Goal: Task Accomplishment & Management: Manage account settings

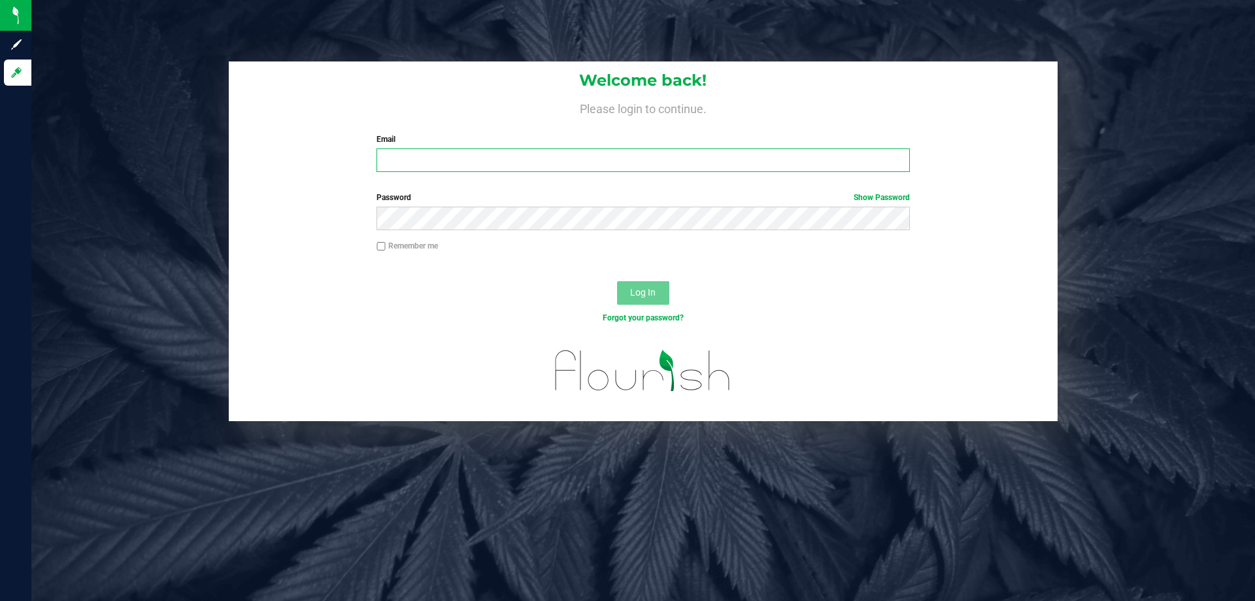
click at [532, 171] on input "Email" at bounding box center [643, 160] width 533 height 24
type input "[EMAIL_ADDRESS][DOMAIN_NAME]"
click at [617, 281] on button "Log In" at bounding box center [643, 293] width 52 height 24
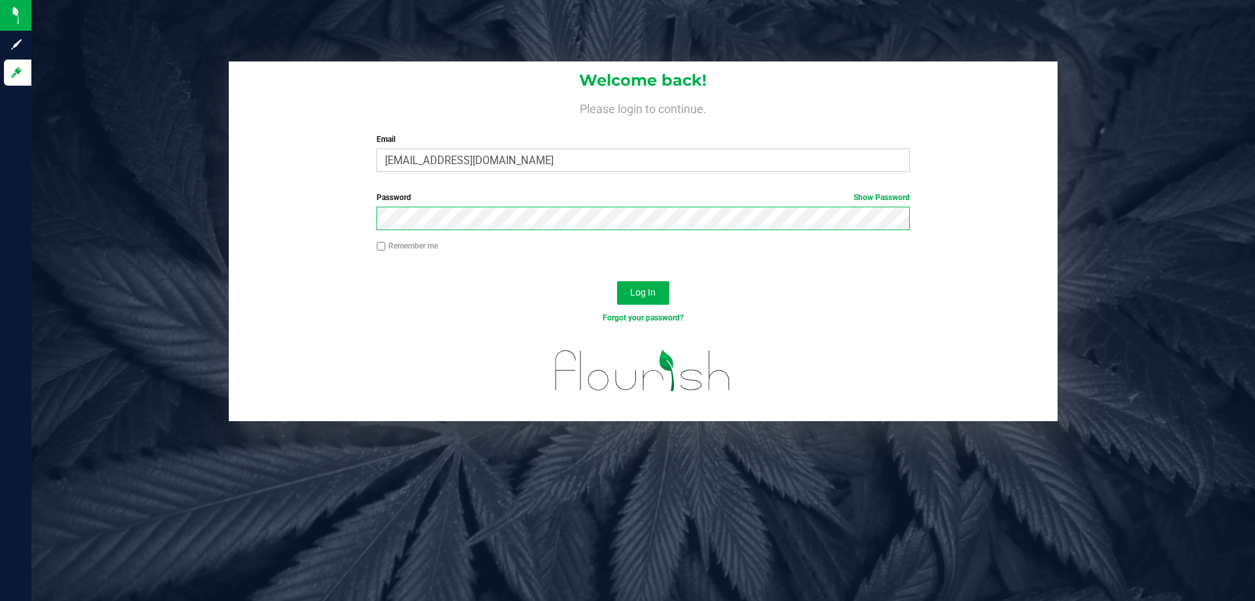
click at [617, 281] on button "Log In" at bounding box center [643, 293] width 52 height 24
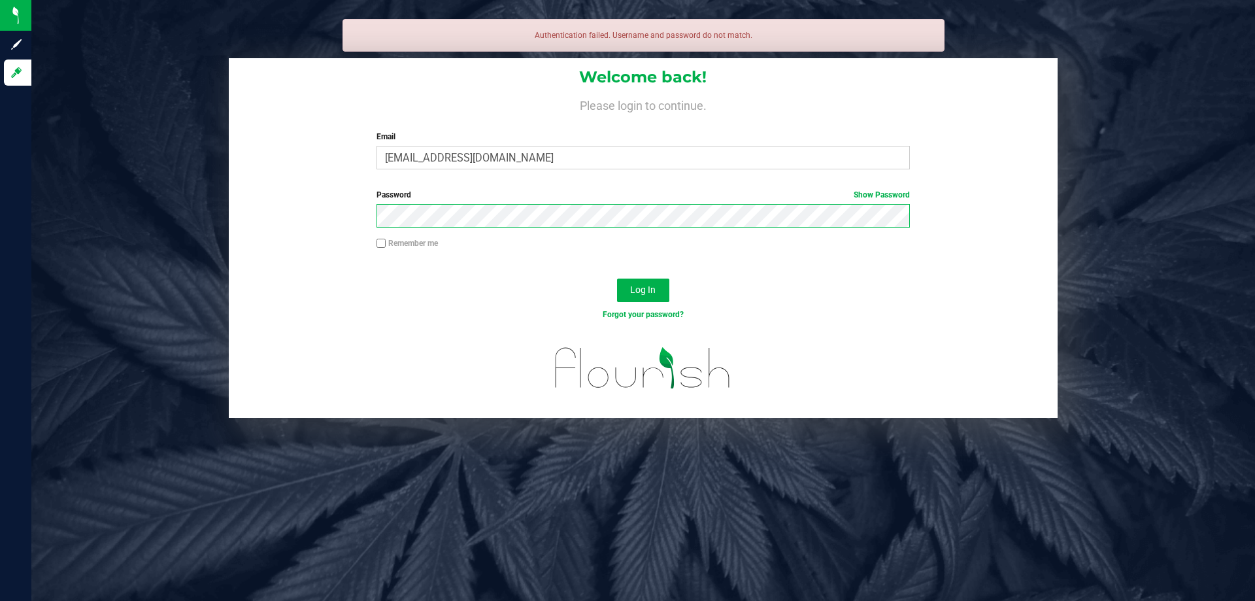
click at [617, 279] on button "Log In" at bounding box center [643, 291] width 52 height 24
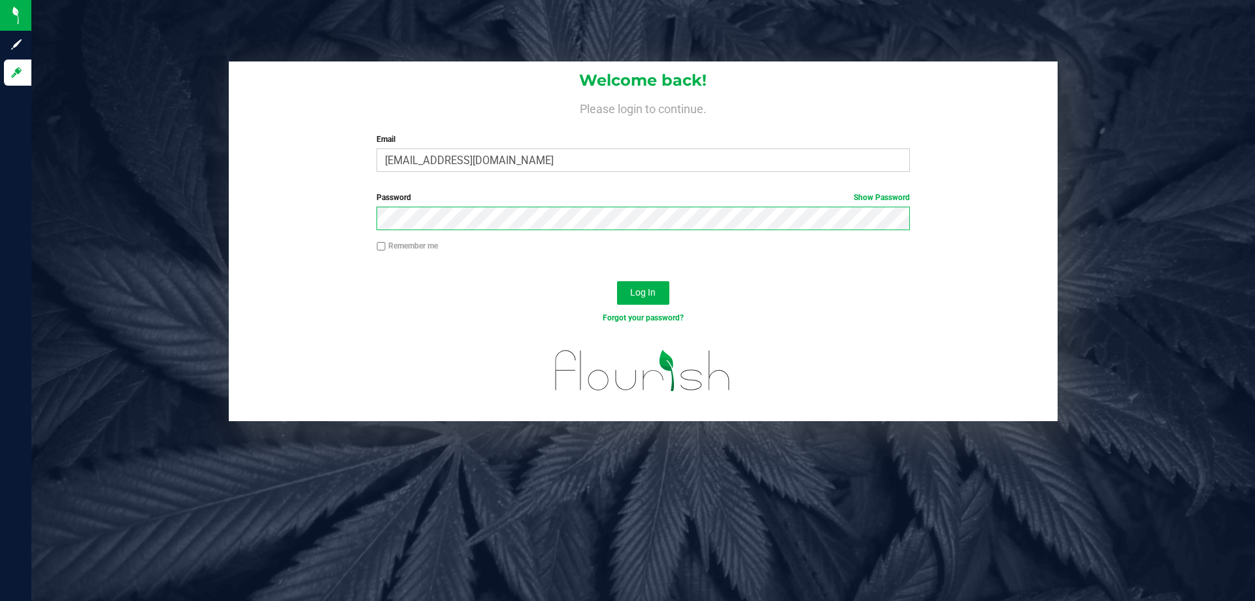
click at [617, 281] on button "Log In" at bounding box center [643, 293] width 52 height 24
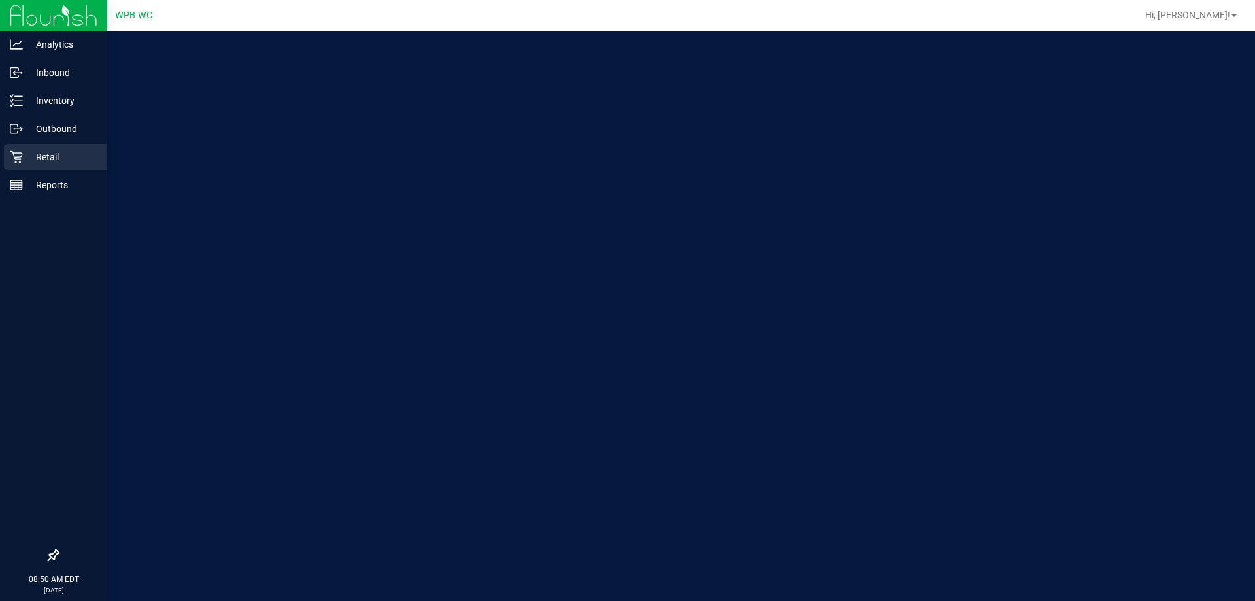
click at [15, 155] on icon at bounding box center [16, 156] width 13 height 13
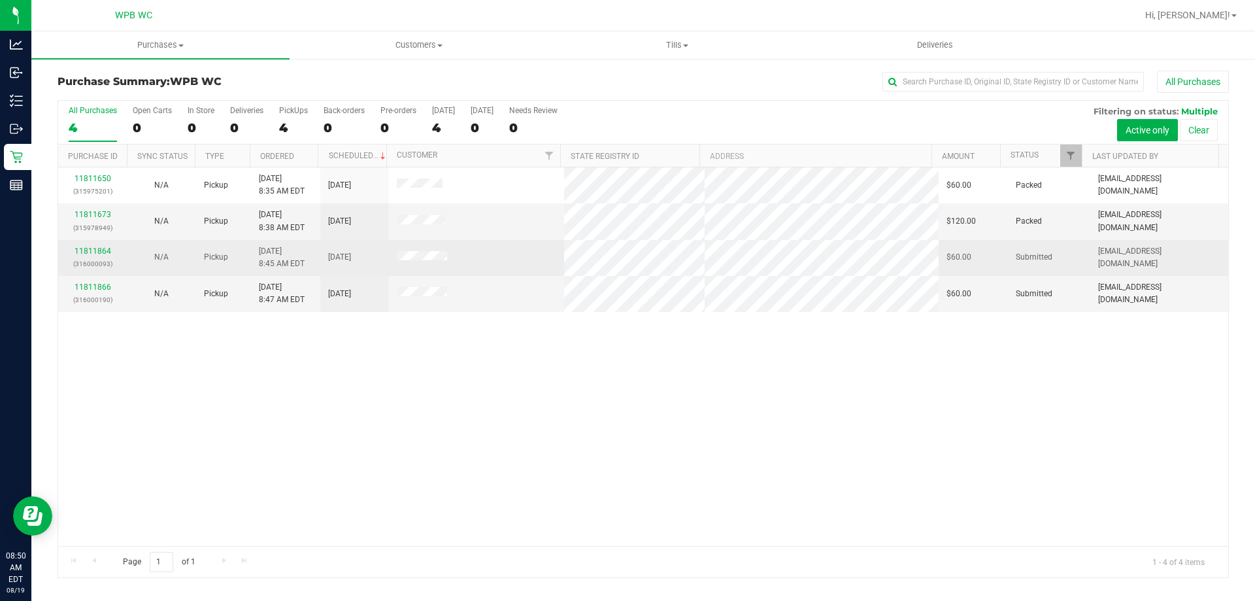
click at [84, 244] on td "11811864 (316000093)" at bounding box center [92, 258] width 69 height 36
click at [82, 245] on div "11811864 (316000093)" at bounding box center [92, 257] width 53 height 25
click at [88, 250] on link "11811864" at bounding box center [93, 250] width 37 height 9
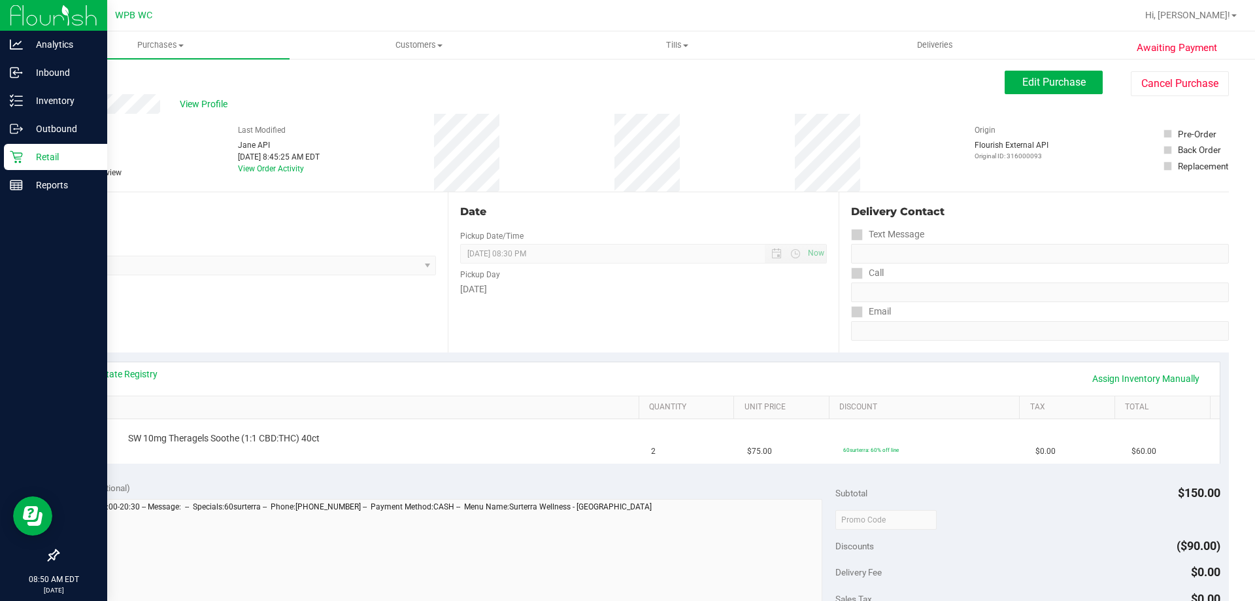
click at [20, 159] on icon at bounding box center [16, 157] width 12 height 12
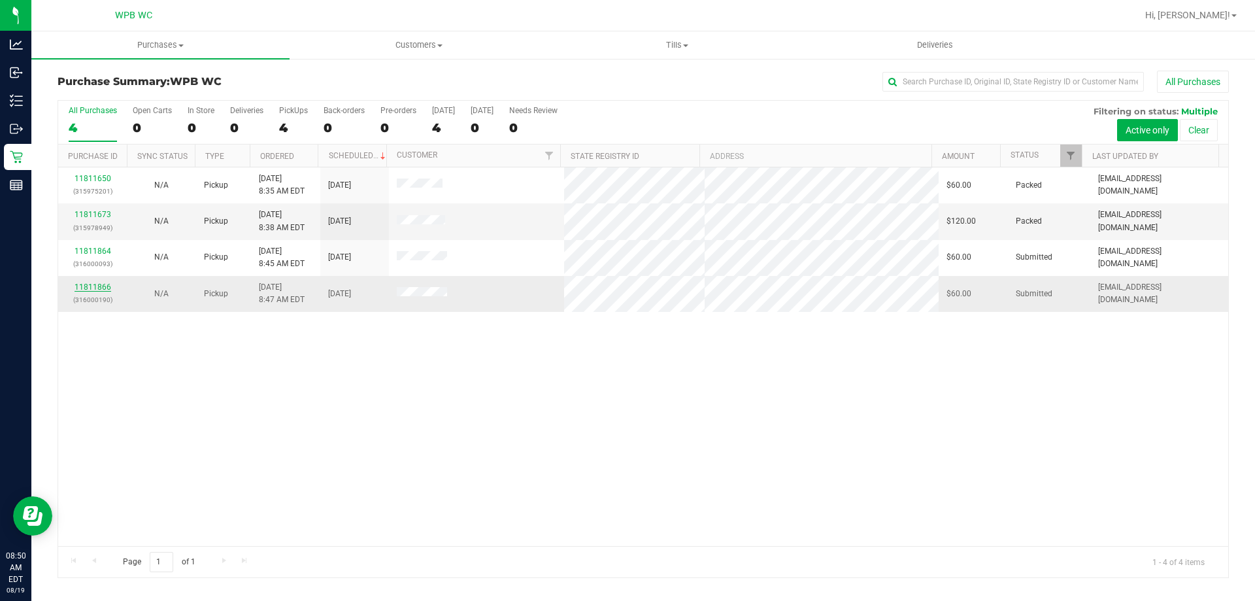
click at [97, 286] on link "11811866" at bounding box center [93, 286] width 37 height 9
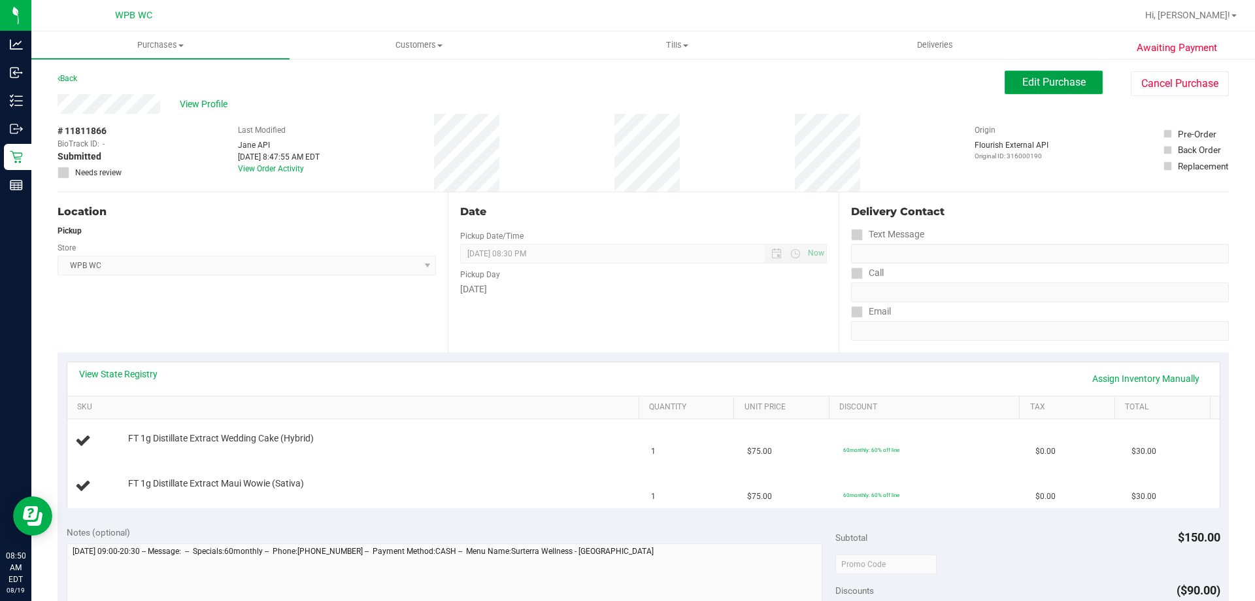
click at [906, 77] on span "Edit Purchase" at bounding box center [1054, 82] width 63 height 12
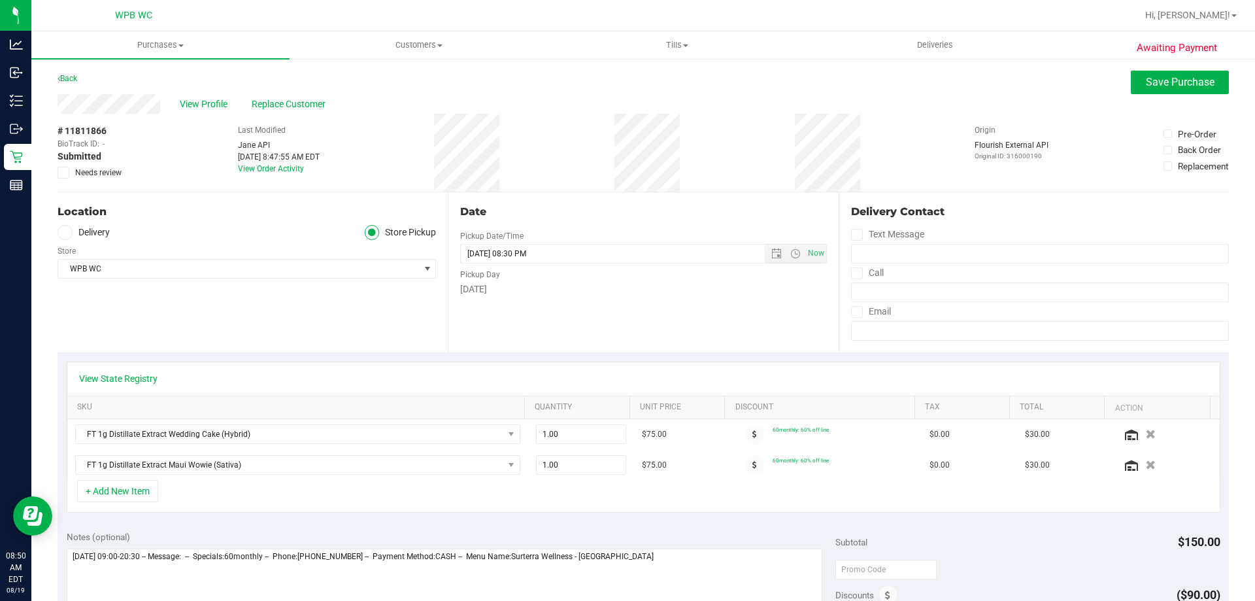
click at [123, 367] on div "View State Registry" at bounding box center [643, 378] width 1153 height 33
click at [101, 486] on button "+ Add New Item" at bounding box center [117, 491] width 81 height 22
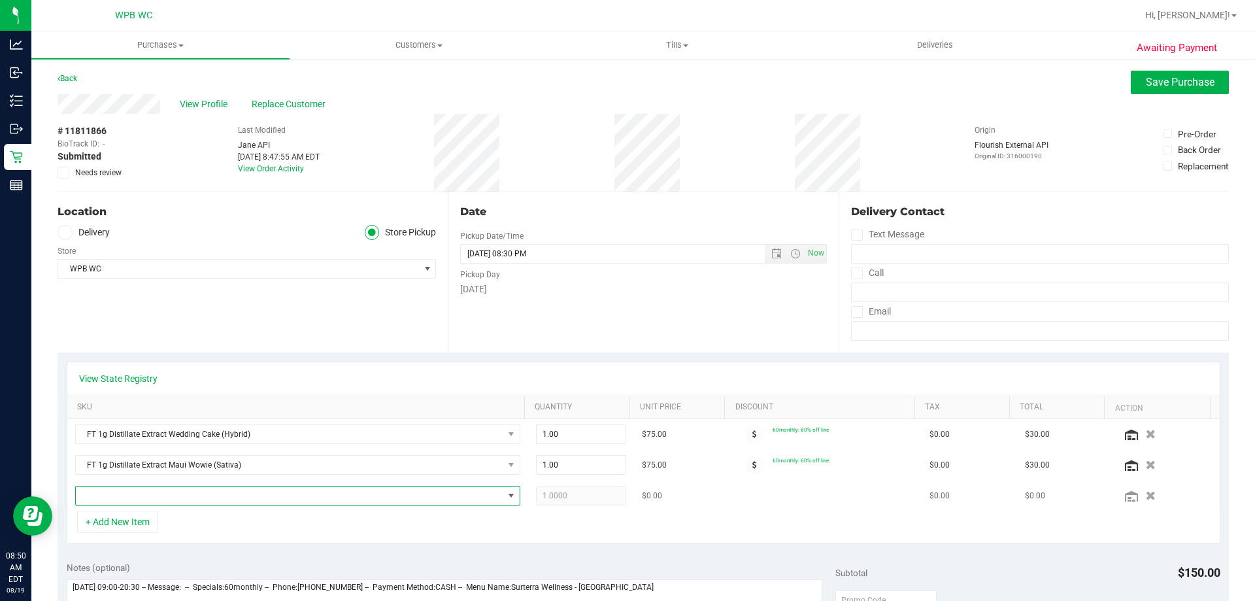
click at [132, 496] on span "NO DATA FOUND" at bounding box center [290, 495] width 428 height 18
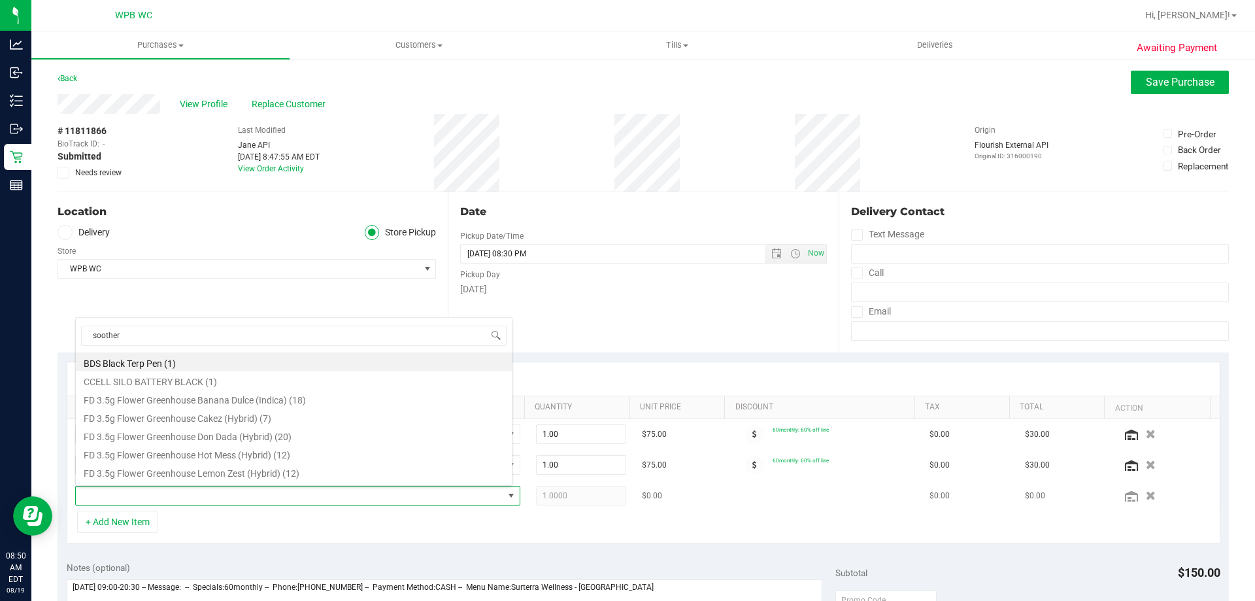
type input "soothe"
click at [218, 384] on li "SW 10mg Theragels Soothe (1:1 CBD:THC) 40ct (5)" at bounding box center [294, 382] width 436 height 18
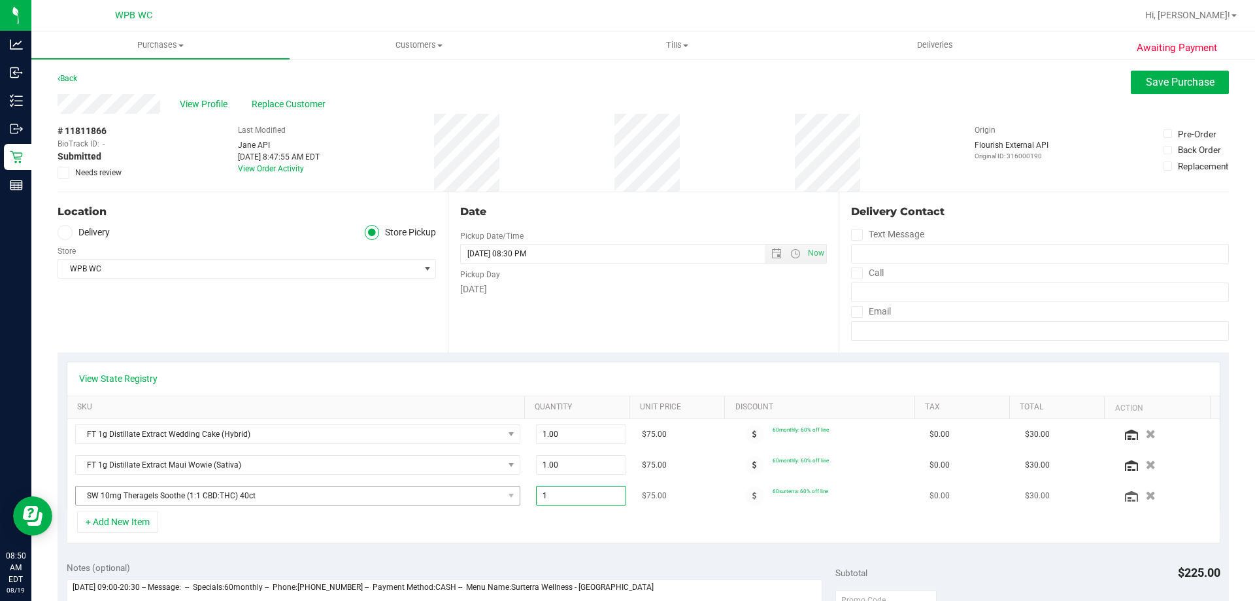
drag, startPoint x: 553, startPoint y: 501, endPoint x: 488, endPoint y: 496, distance: 64.9
click at [502, 498] on tr "SW 10mg Theragels Soothe (1:1 CBD:THC) 40ct 1.00 1 $75.00 60surterra: 60% off l…" at bounding box center [643, 496] width 1153 height 30
type input "2"
type input "2.00"
click at [481, 522] on div "+ Add New Item" at bounding box center [644, 527] width 1154 height 33
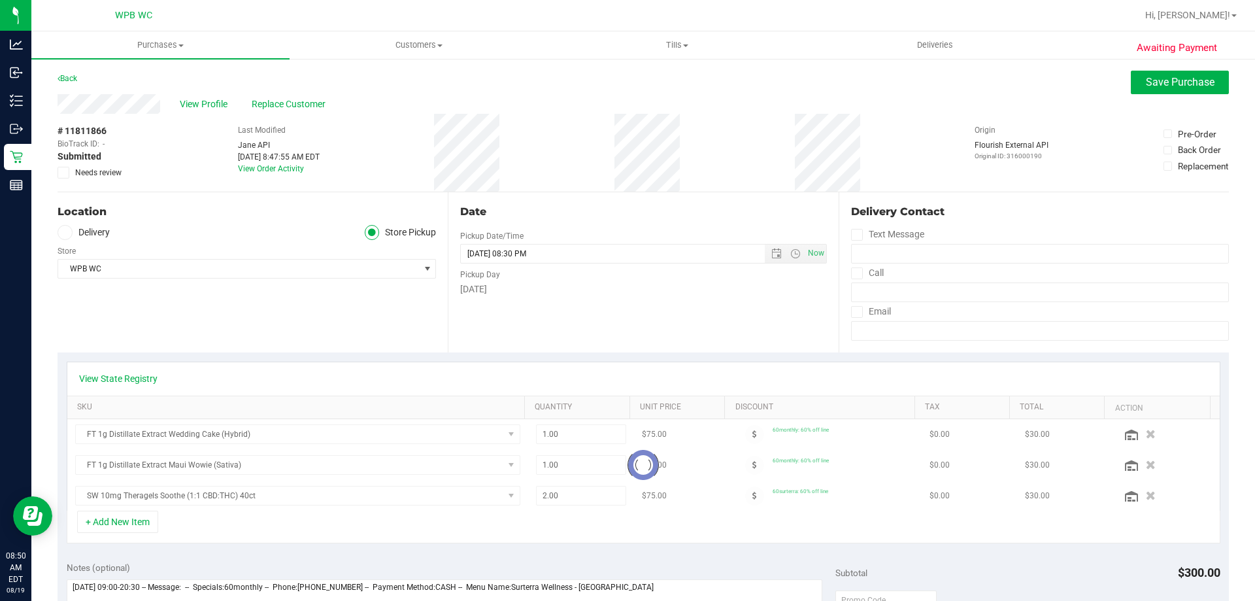
click at [65, 173] on icon at bounding box center [63, 173] width 8 height 0
click at [0, 0] on input "Needs review" at bounding box center [0, 0] width 0 height 0
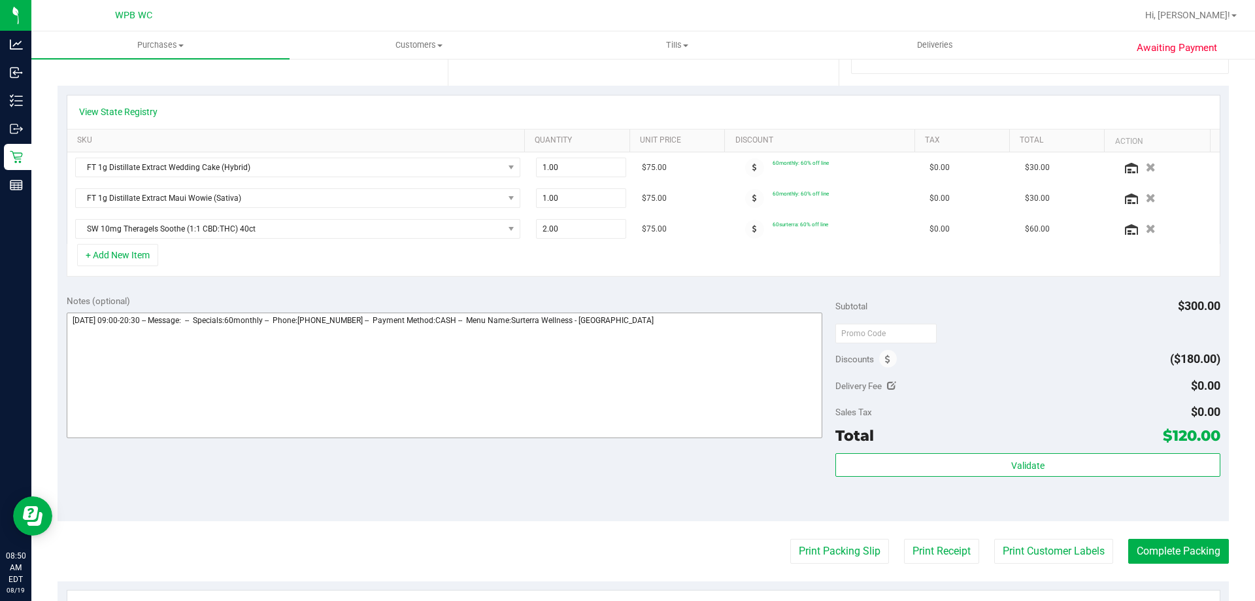
scroll to position [392, 0]
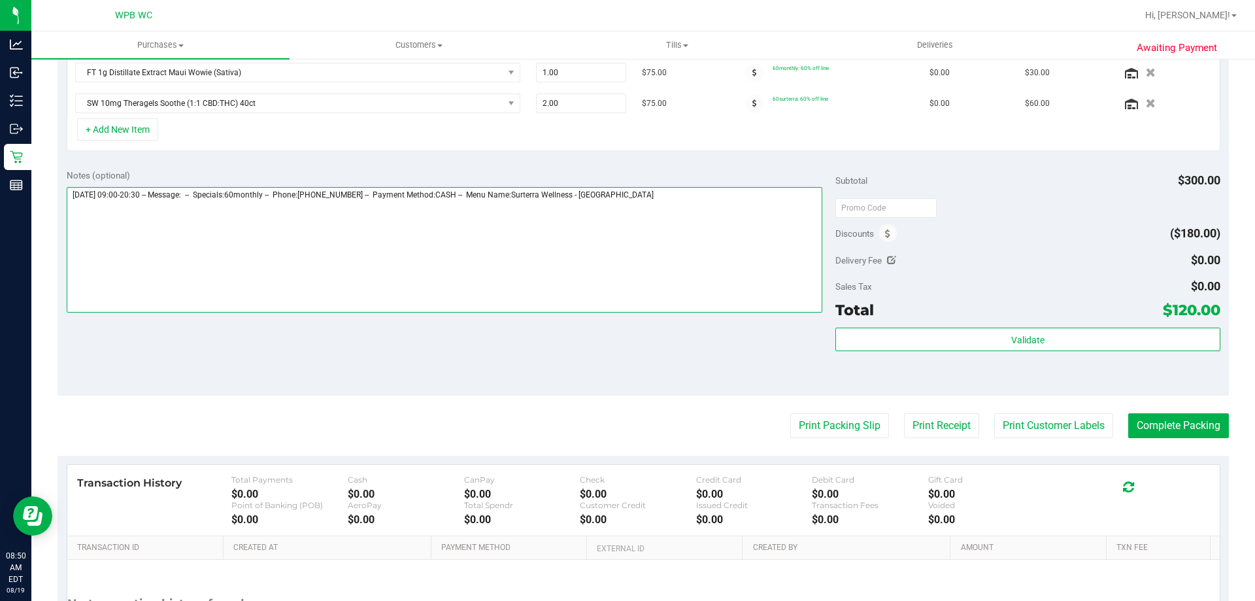
drag, startPoint x: 705, startPoint y: 188, endPoint x: 703, endPoint y: 196, distance: 8.3
click at [704, 188] on textarea at bounding box center [445, 250] width 756 height 126
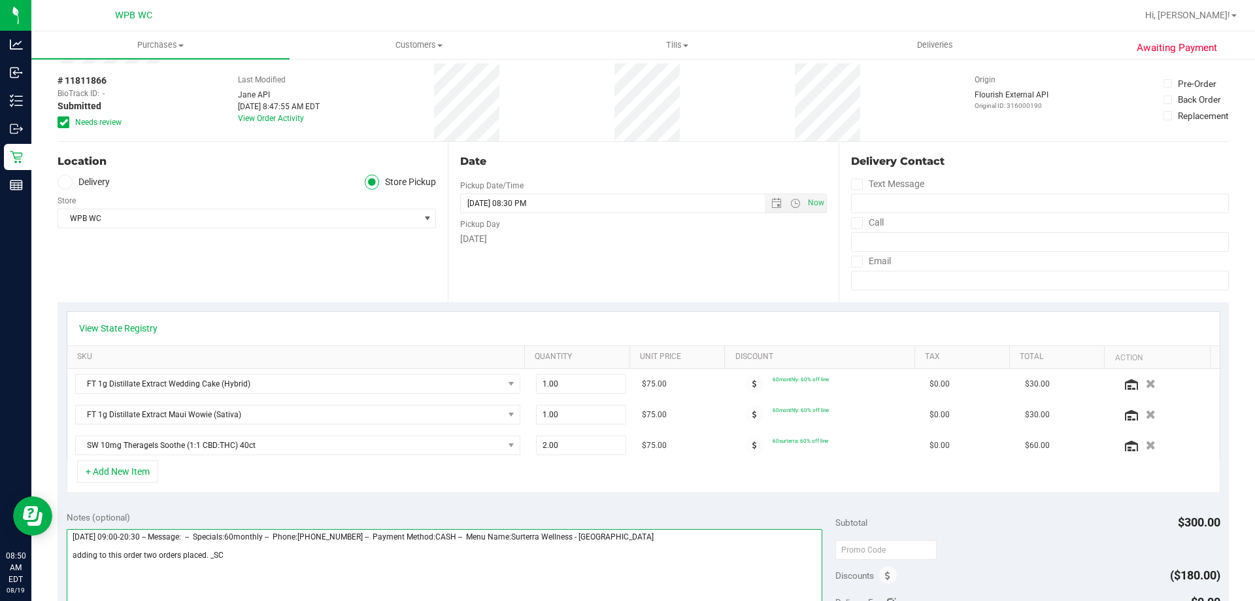
scroll to position [0, 0]
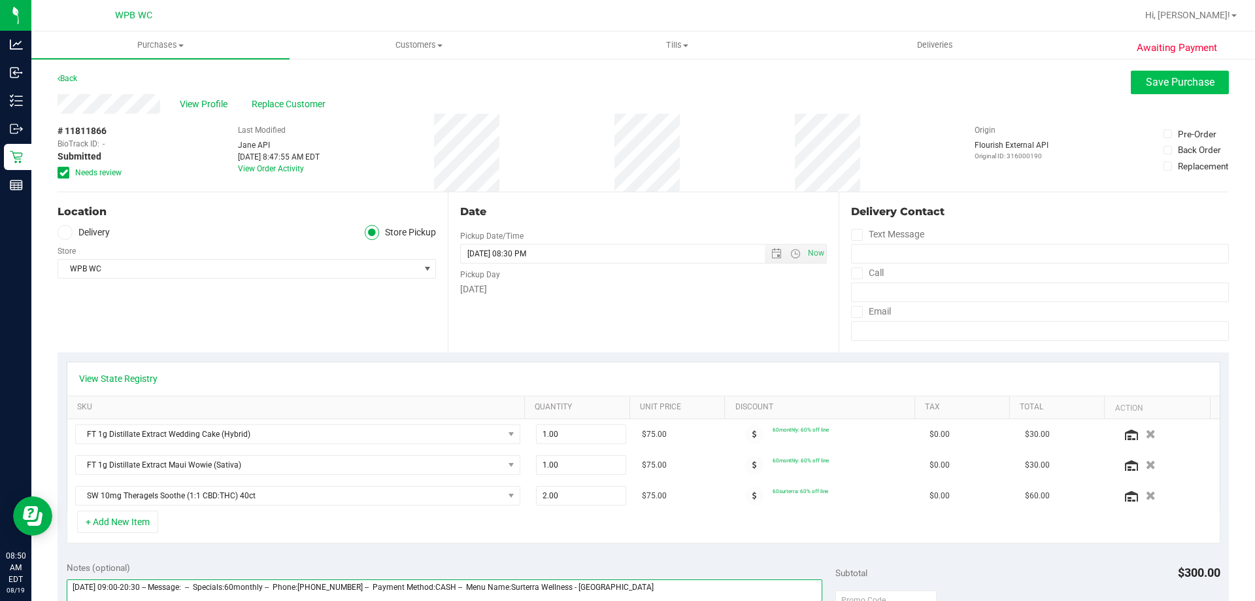
type textarea "[DATE] 09:00-20:30 -- Message: -- Specials:60monthly -- Phone:[PHONE_NUMBER] --…"
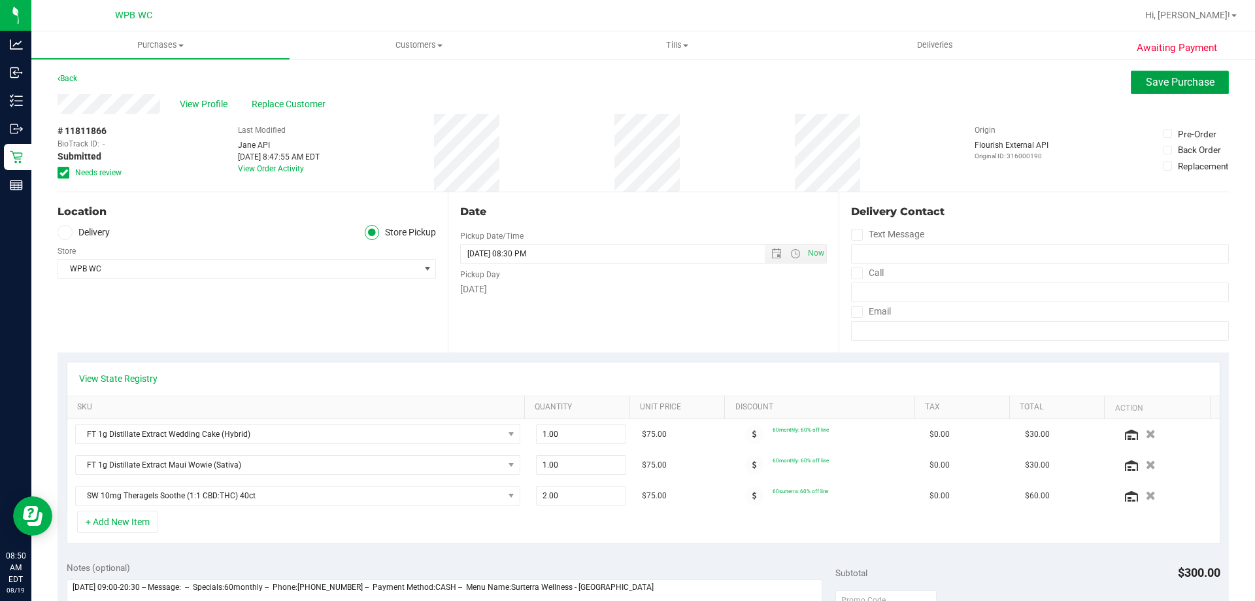
click at [906, 86] on span "Save Purchase" at bounding box center [1180, 82] width 69 height 12
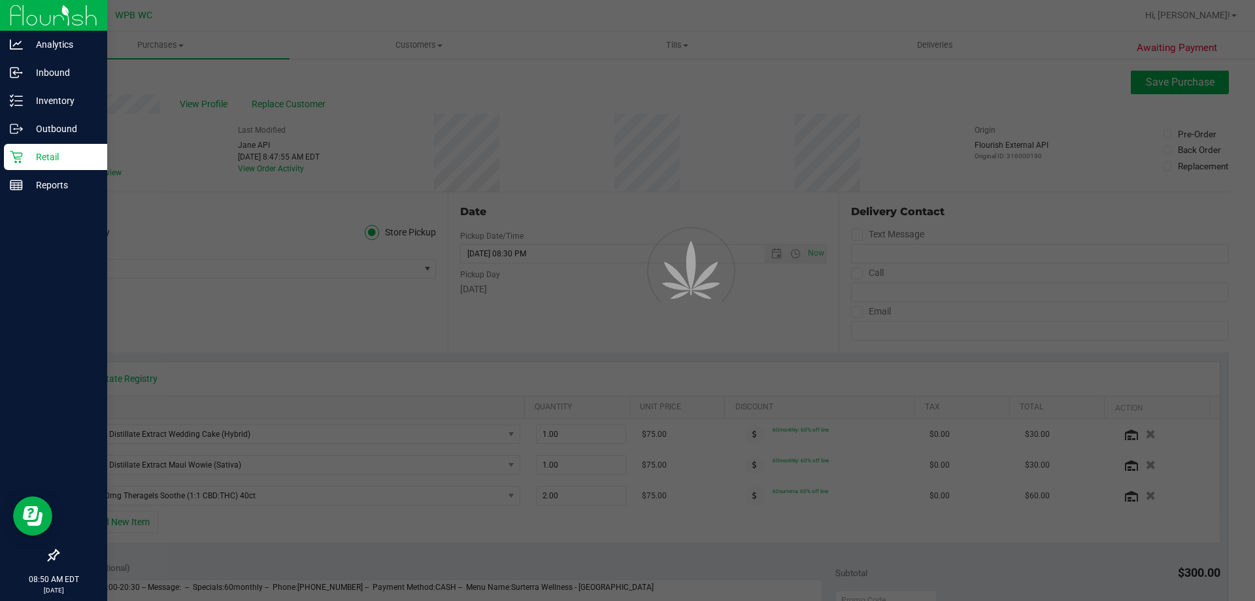
click at [44, 158] on p "Retail" at bounding box center [62, 157] width 78 height 16
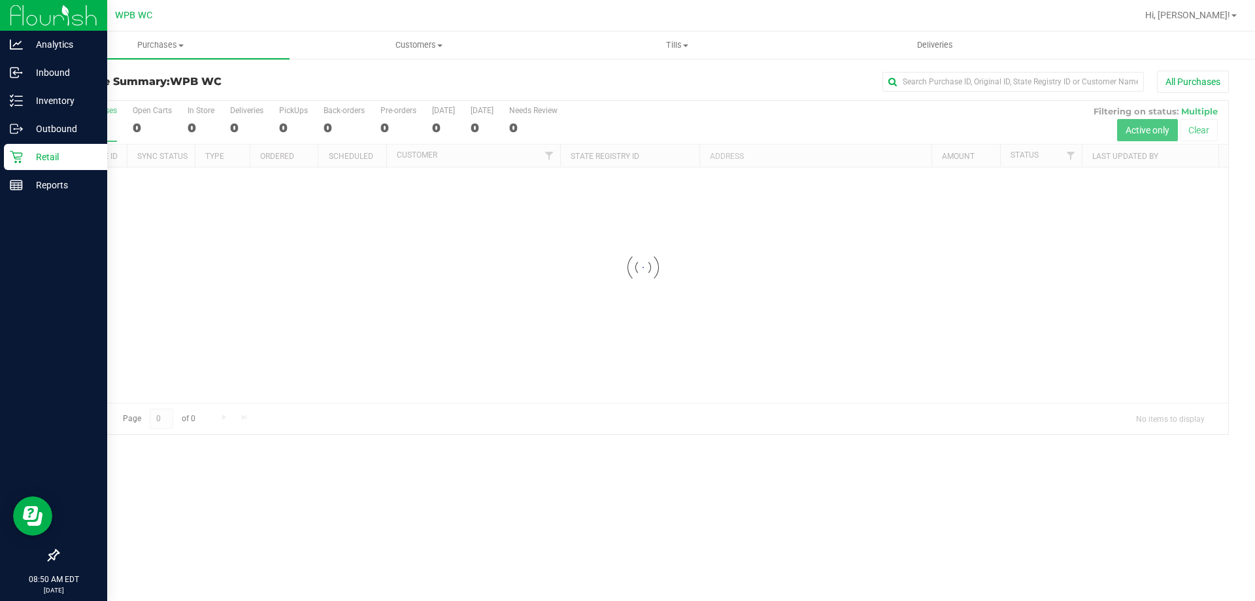
click at [44, 158] on p "Retail" at bounding box center [62, 157] width 78 height 16
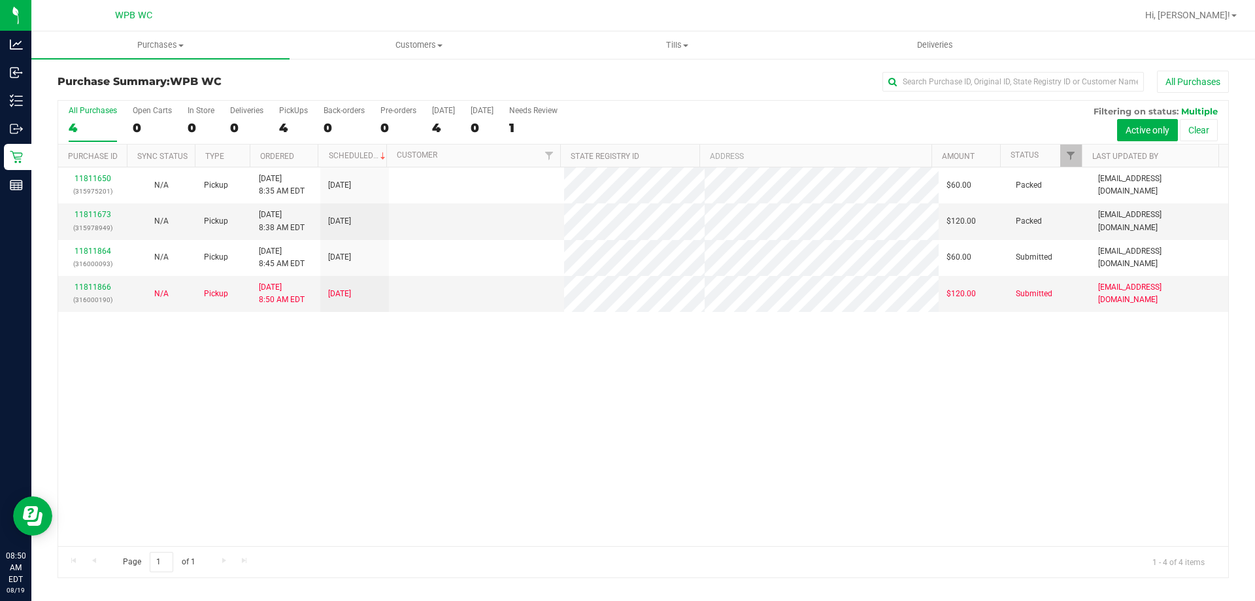
click at [99, 250] on link "11811864" at bounding box center [93, 250] width 37 height 9
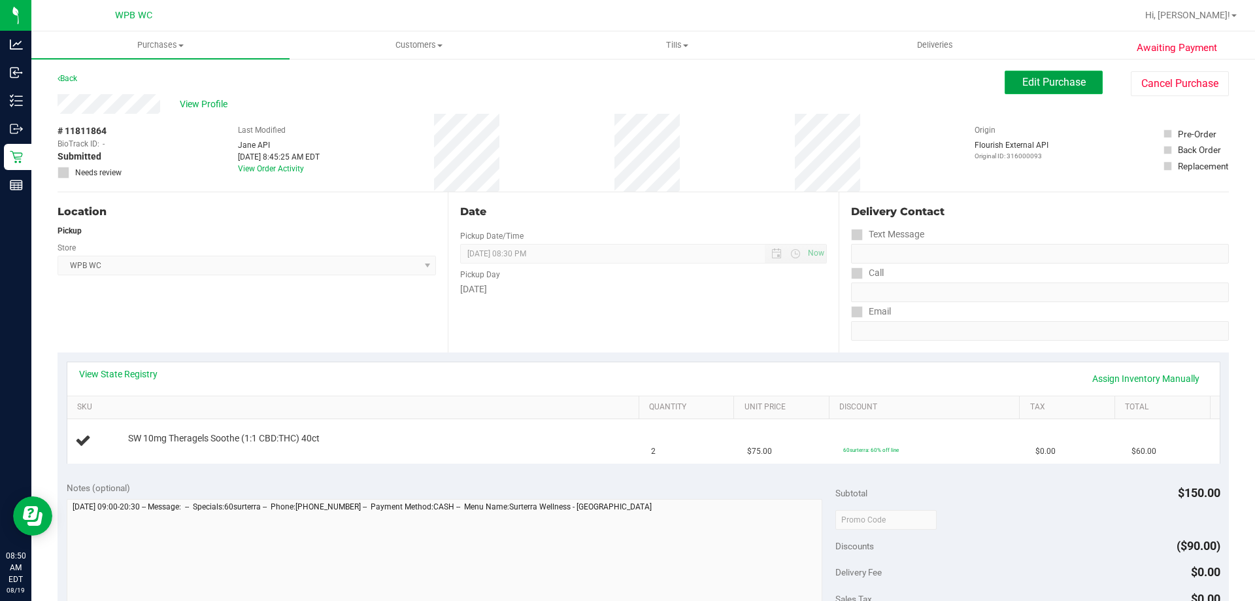
click at [906, 82] on span "Edit Purchase" at bounding box center [1054, 82] width 63 height 12
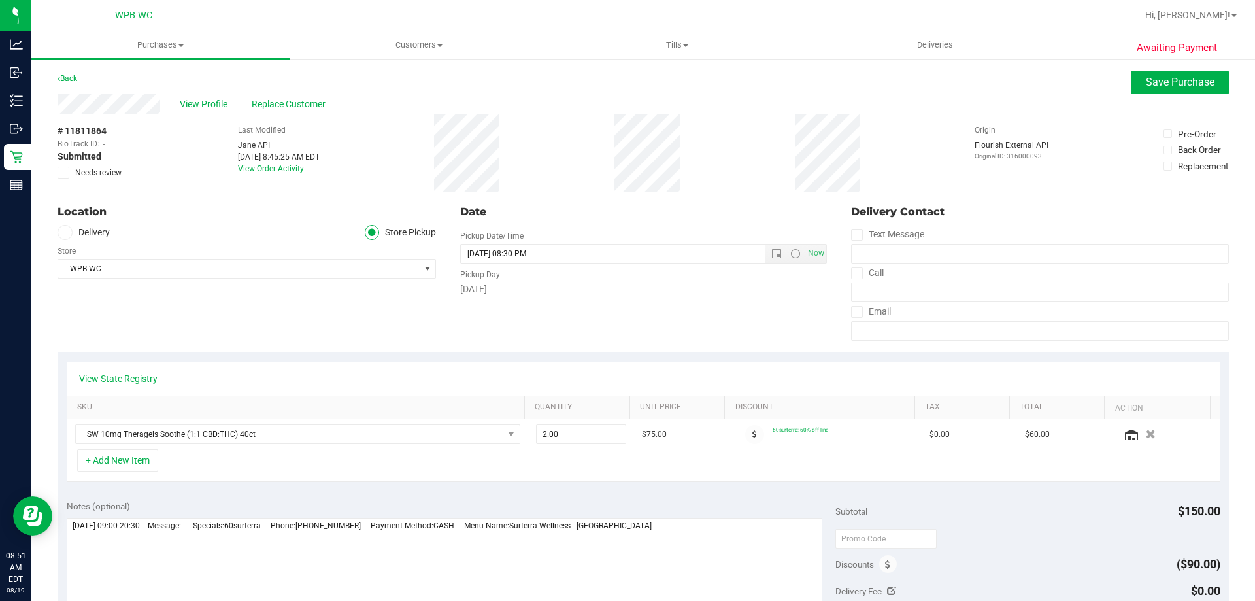
click at [70, 175] on label "Needs review" at bounding box center [90, 173] width 65 height 12
click at [0, 0] on input "Needs review" at bounding box center [0, 0] width 0 height 0
click at [761, 548] on textarea at bounding box center [445, 581] width 756 height 126
type textarea "[DATE] 09:00-20:30 -- Message: -- Specials:60surterra -- Phone:[PHONE_NUMBER] -…"
click at [906, 82] on span "Save Purchase" at bounding box center [1180, 82] width 69 height 12
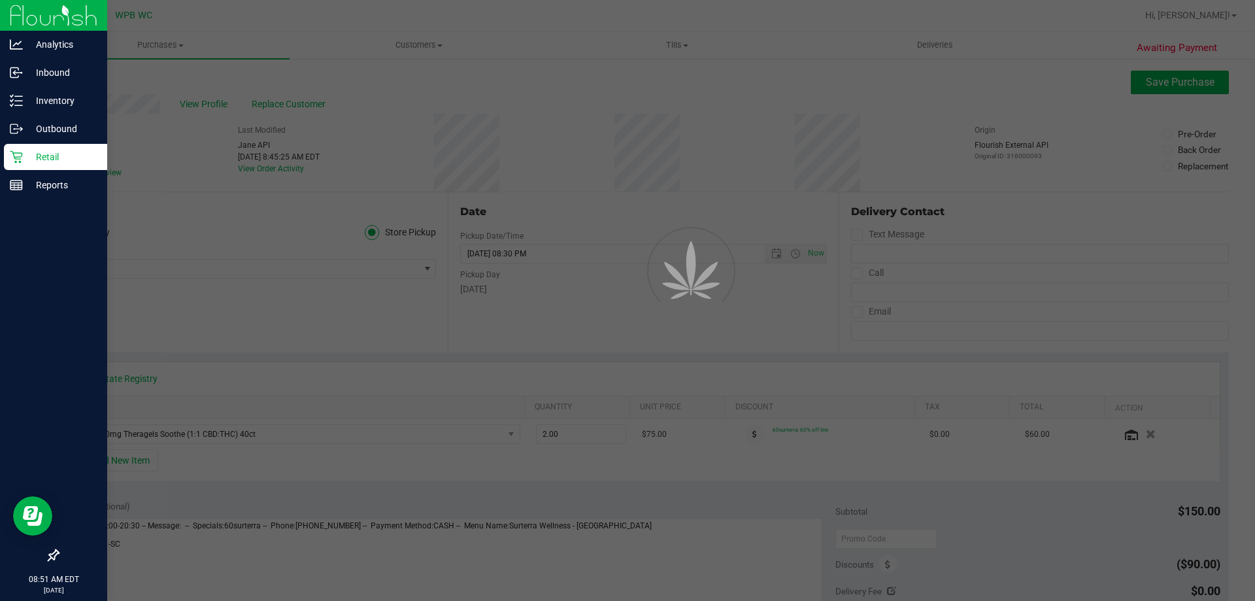
click at [15, 152] on icon at bounding box center [16, 156] width 13 height 13
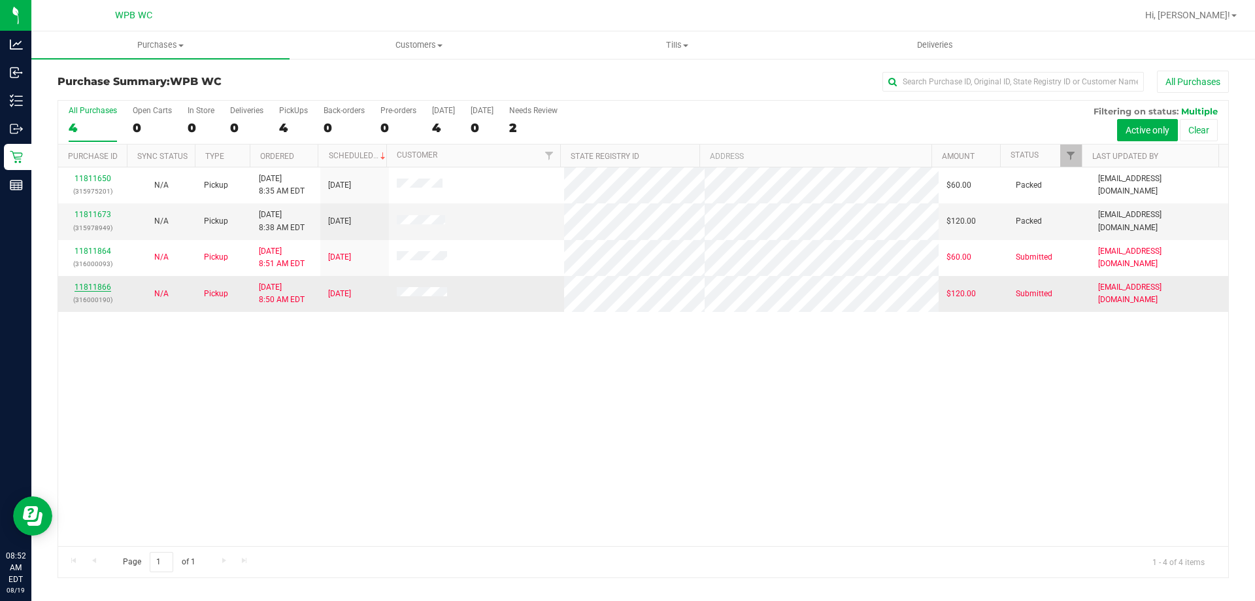
click at [97, 282] on link "11811866" at bounding box center [93, 286] width 37 height 9
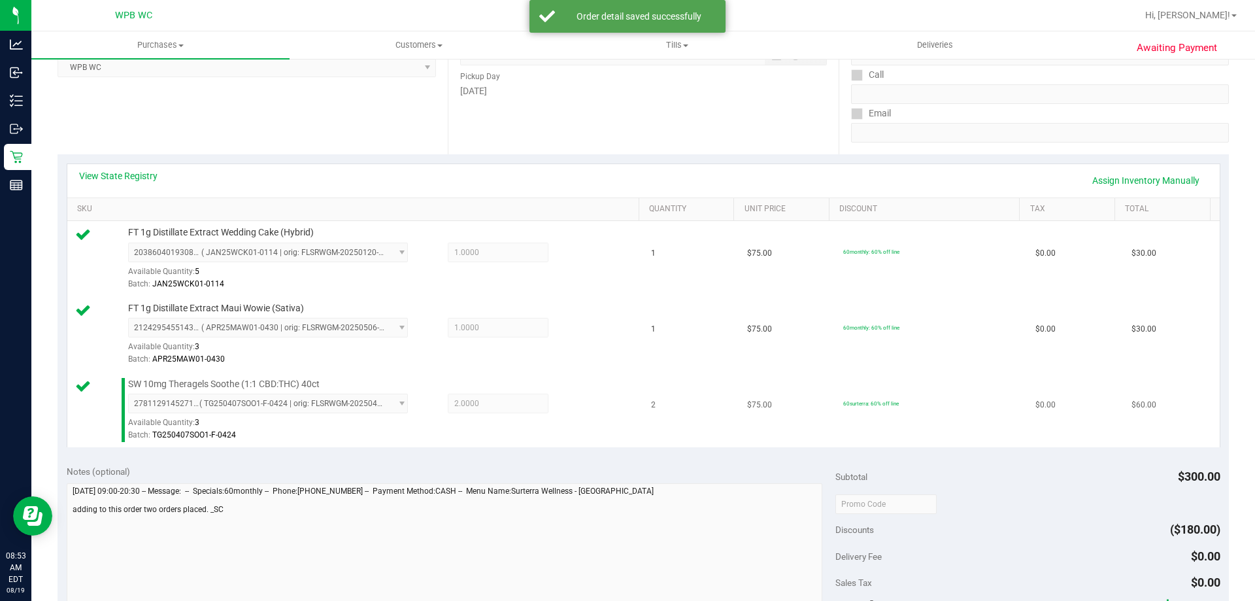
scroll to position [262, 0]
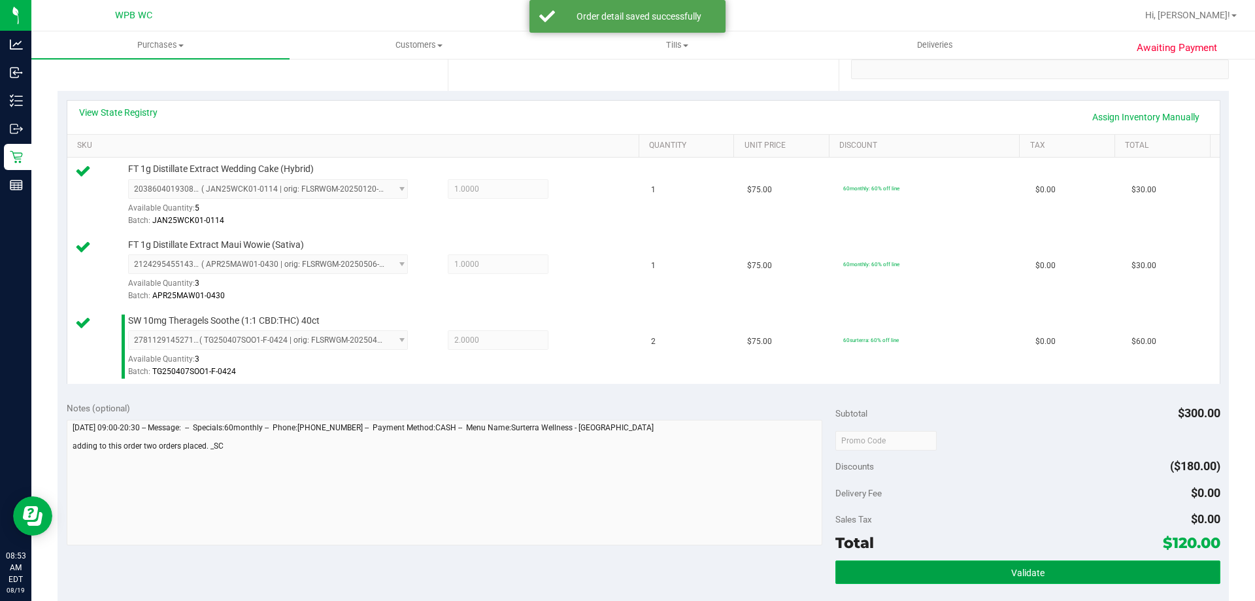
click at [906, 564] on button "Validate" at bounding box center [1028, 572] width 384 height 24
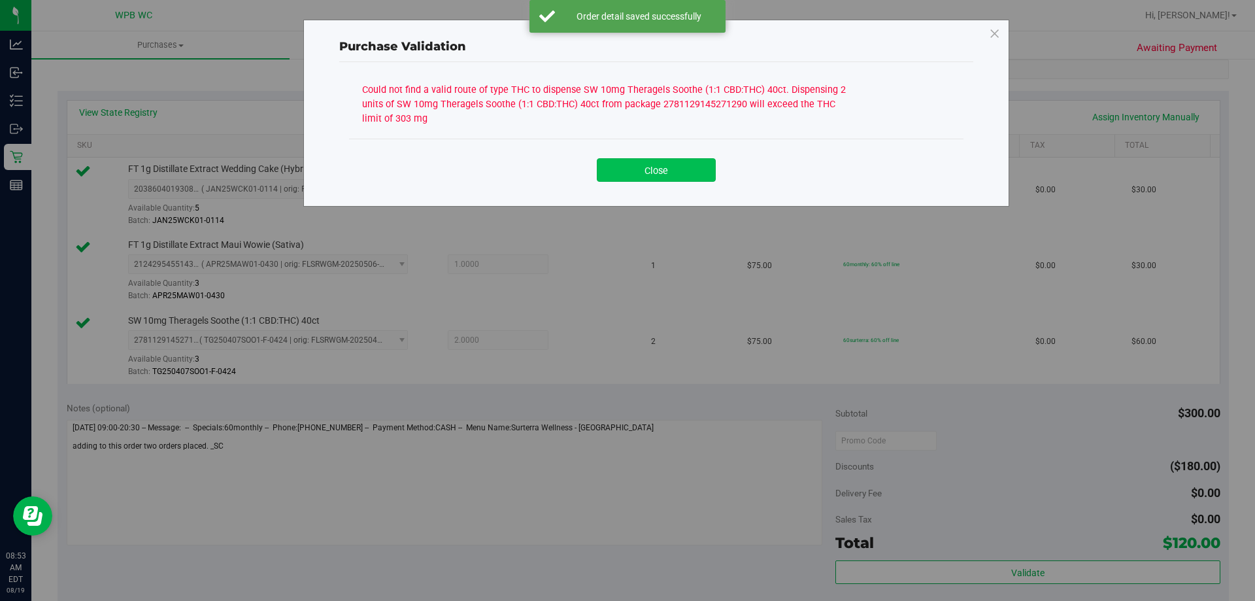
click at [704, 172] on button "Close" at bounding box center [656, 170] width 119 height 24
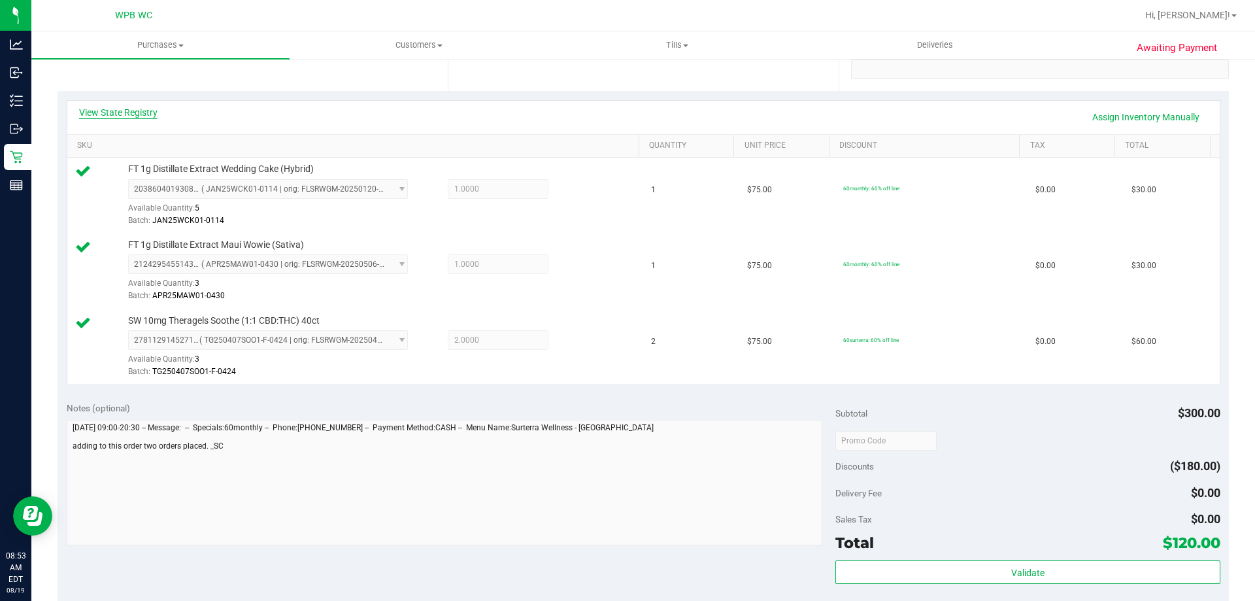
click at [118, 109] on link "View State Registry" at bounding box center [118, 112] width 78 height 13
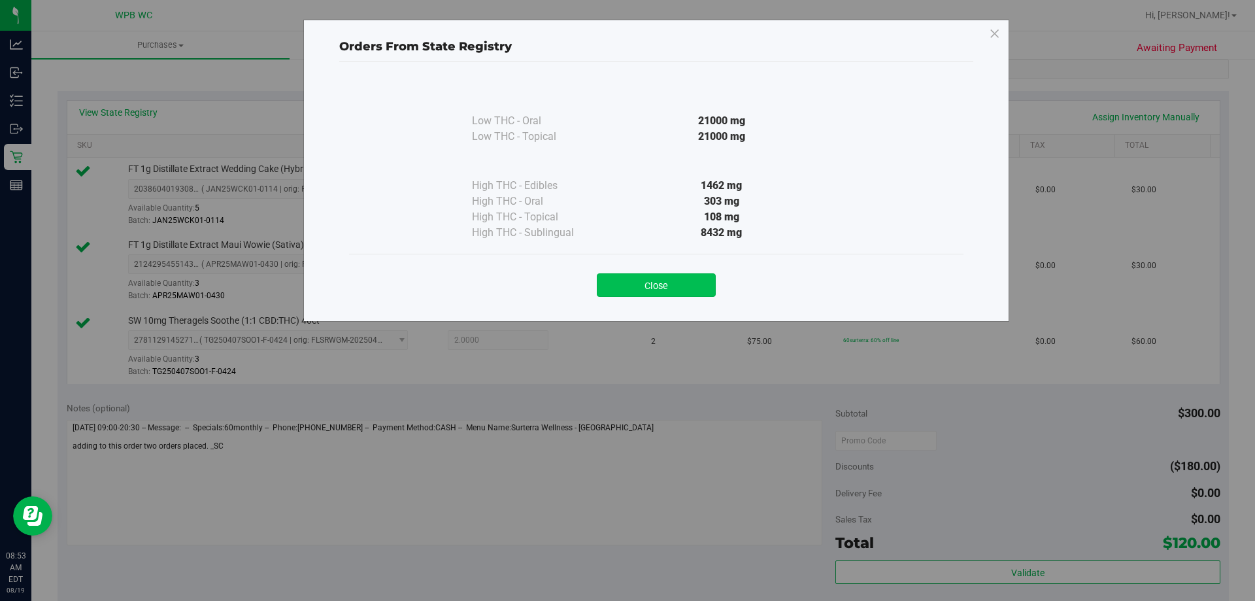
click at [694, 287] on button "Close" at bounding box center [656, 285] width 119 height 24
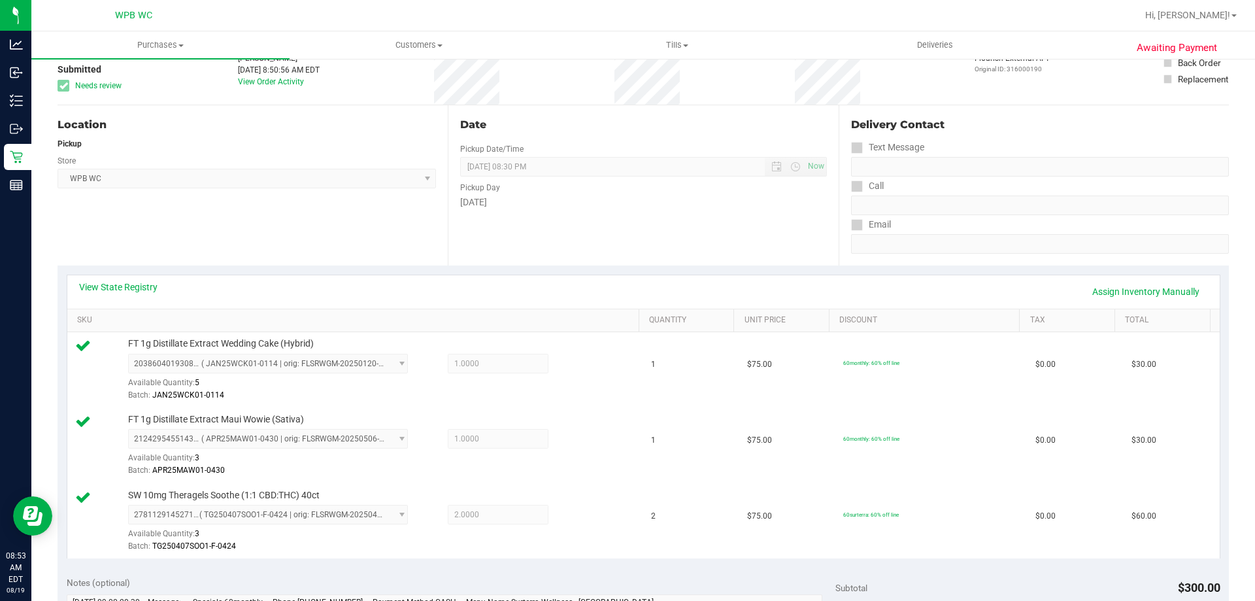
scroll to position [0, 0]
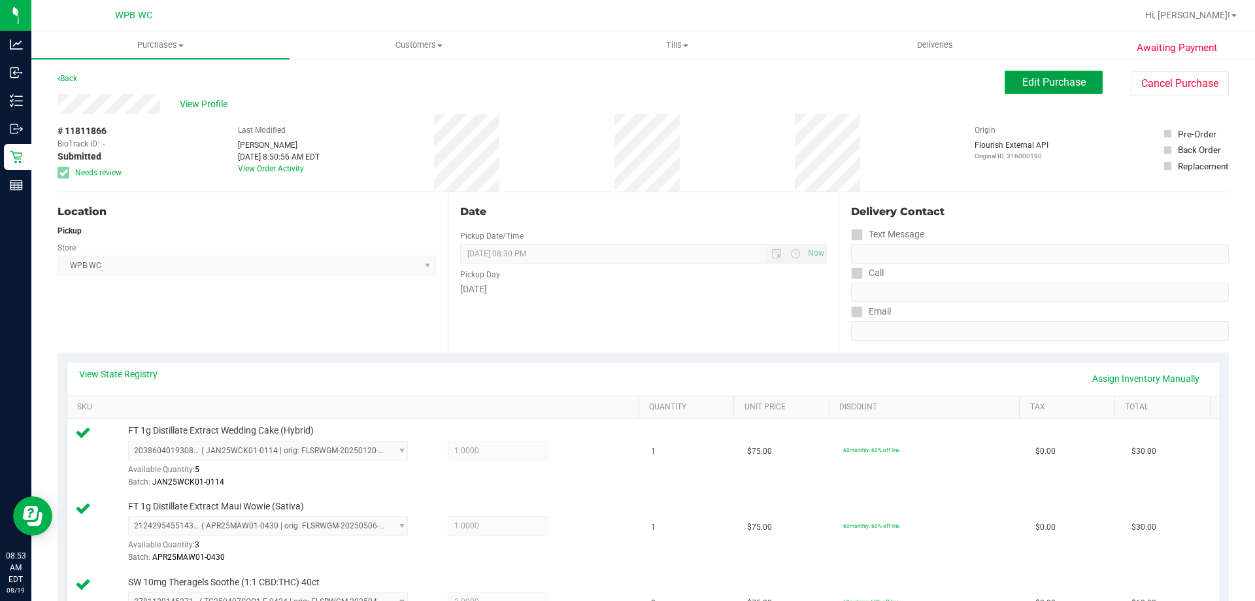
click at [906, 86] on span "Edit Purchase" at bounding box center [1054, 82] width 63 height 12
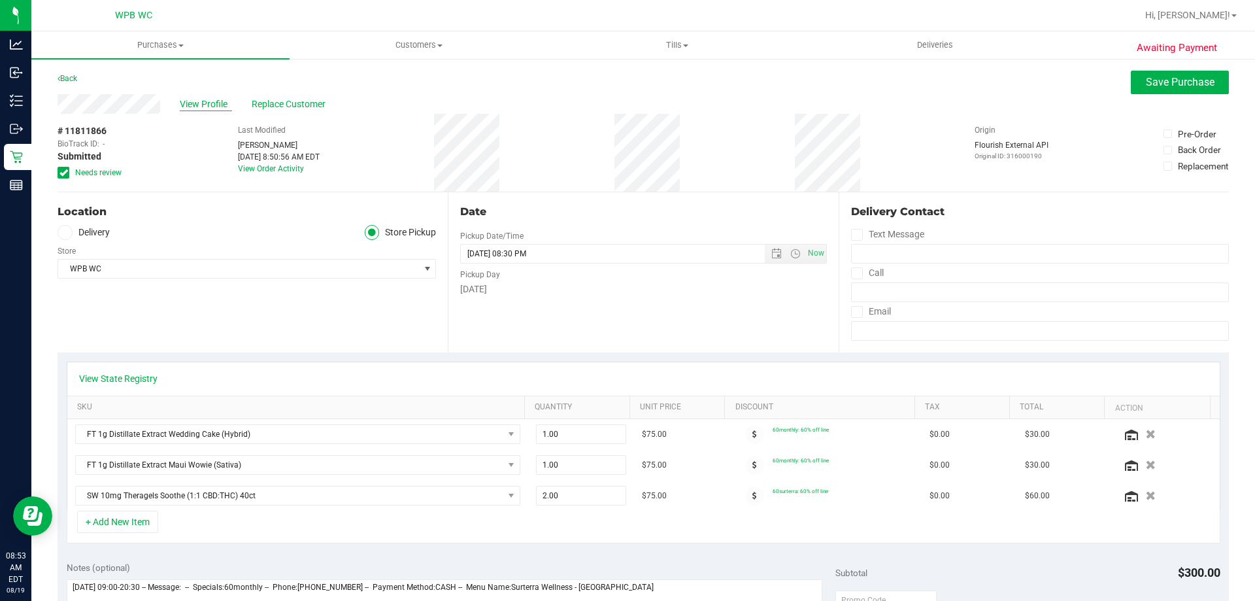
click at [206, 99] on span "View Profile" at bounding box center [206, 104] width 52 height 14
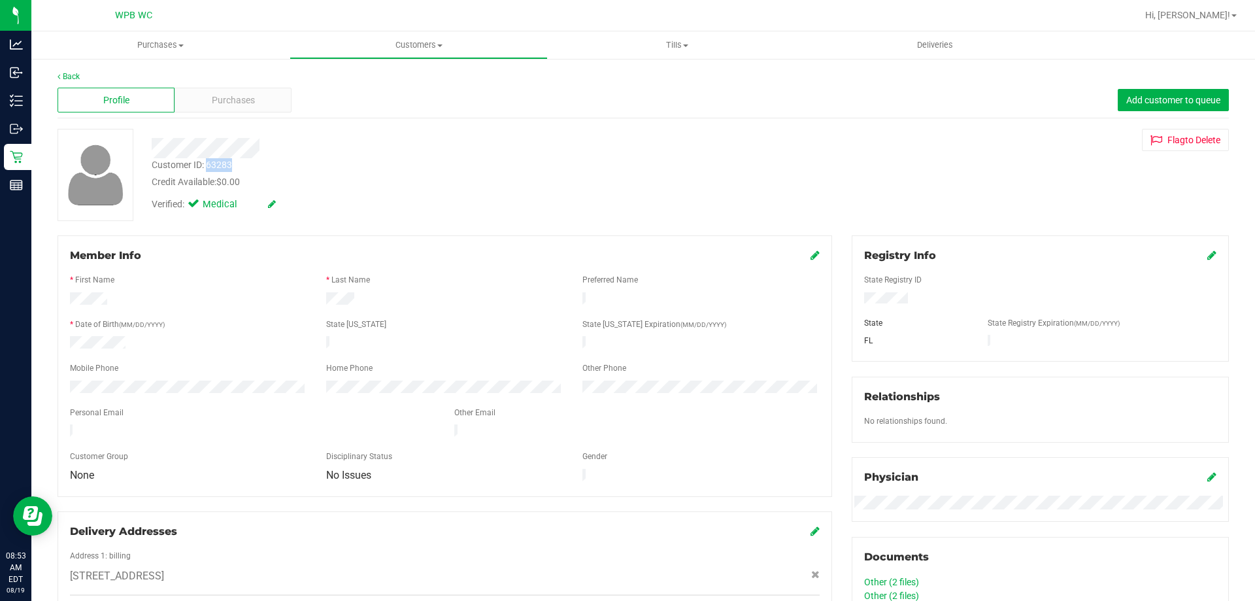
drag, startPoint x: 248, startPoint y: 170, endPoint x: 208, endPoint y: 166, distance: 40.1
click at [208, 166] on div "Customer ID: 63283 Credit Available: $0.00" at bounding box center [440, 173] width 596 height 31
copy div "63283"
click at [229, 99] on span "Purchases" at bounding box center [233, 100] width 43 height 14
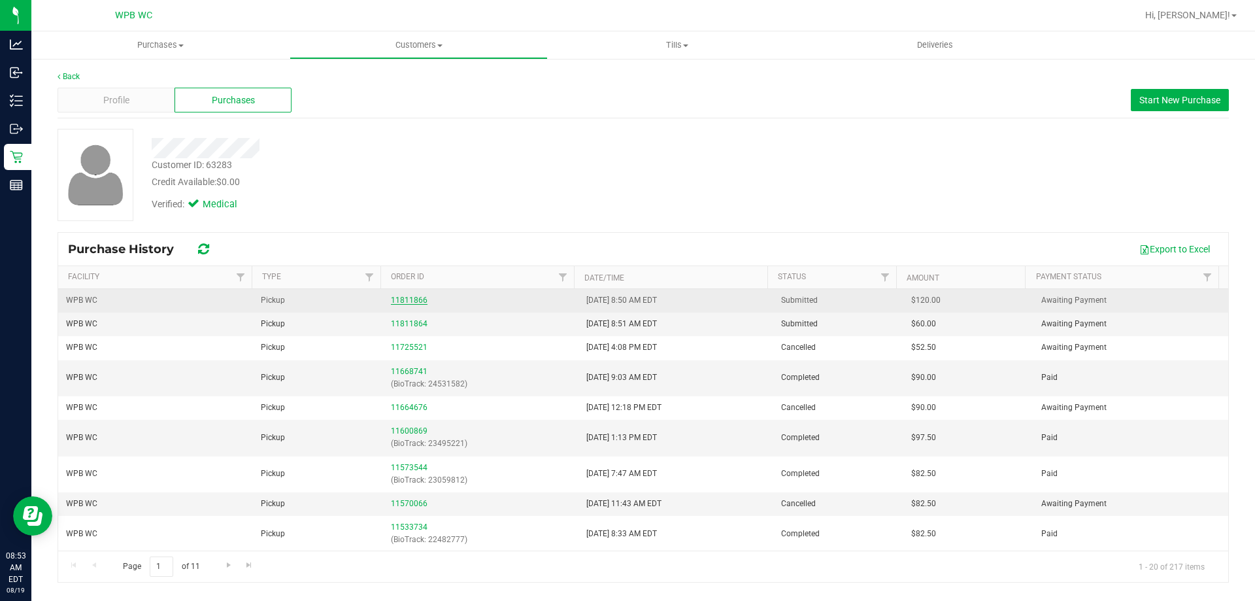
click at [399, 300] on link "11811866" at bounding box center [409, 300] width 37 height 9
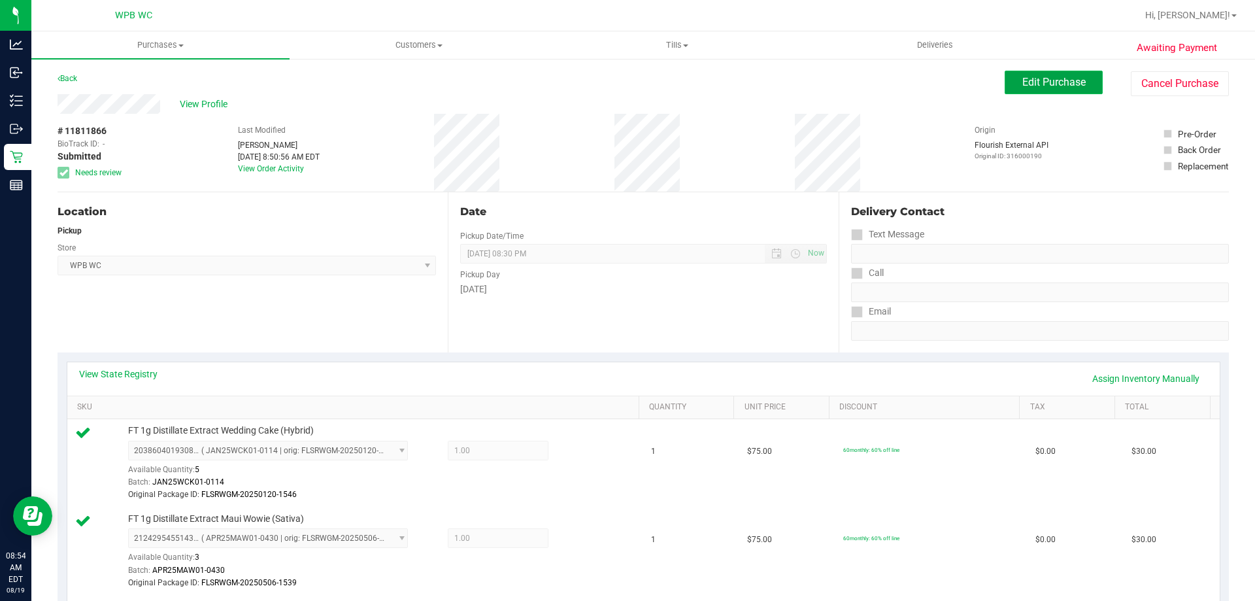
click at [906, 73] on button "Edit Purchase" at bounding box center [1054, 83] width 98 height 24
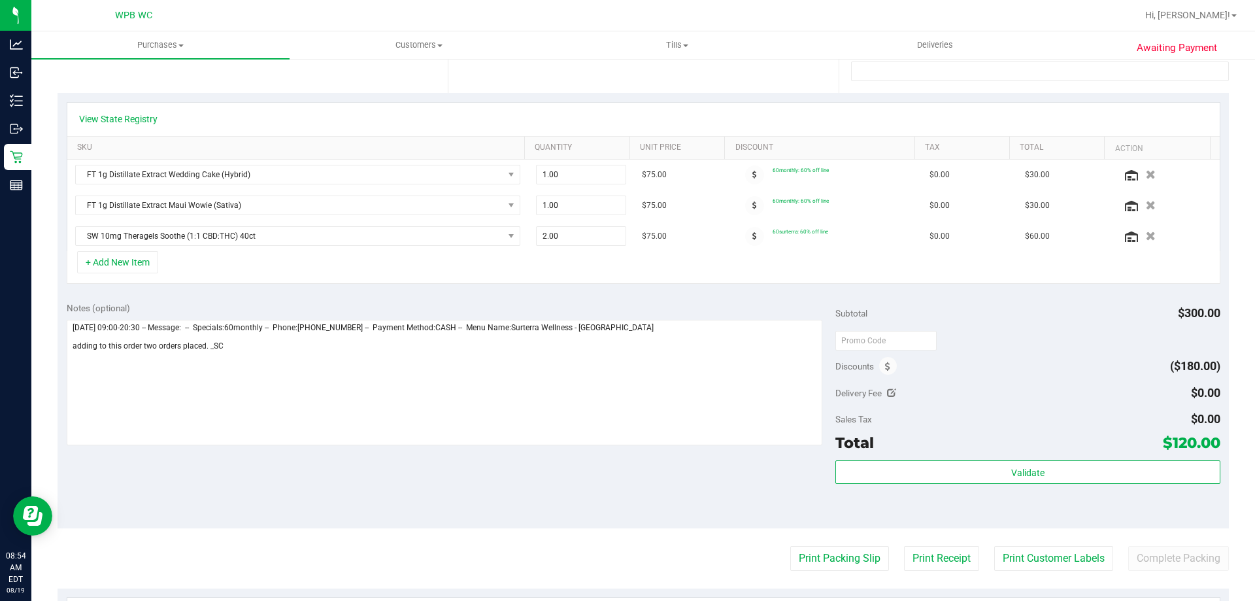
scroll to position [262, 0]
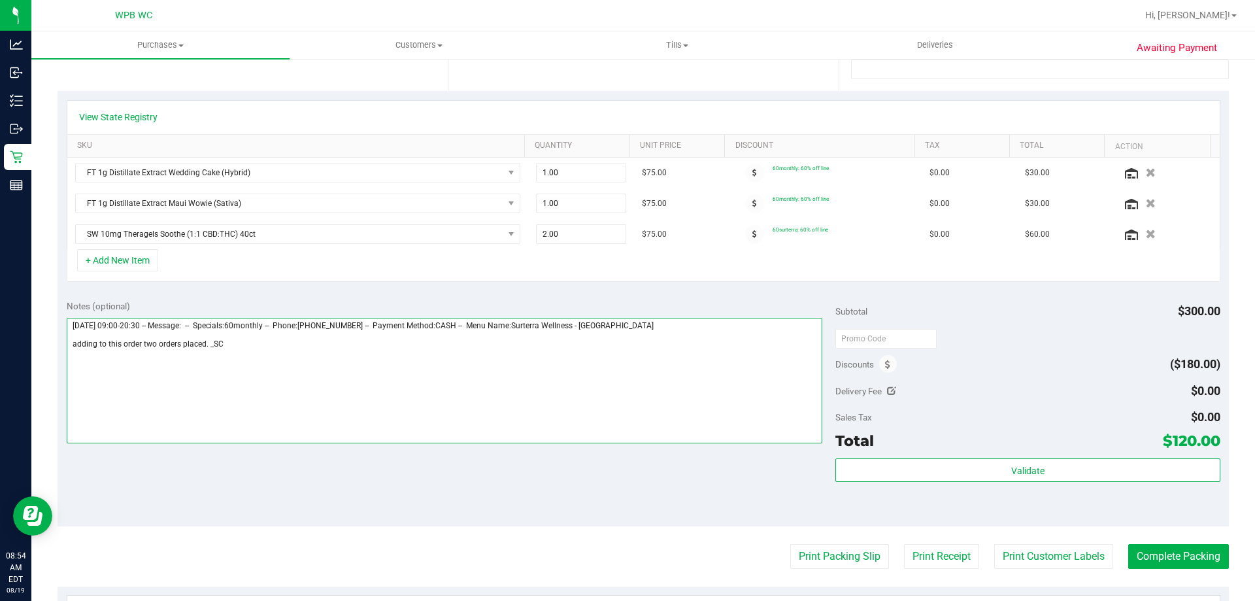
click at [523, 364] on textarea at bounding box center [445, 381] width 756 height 126
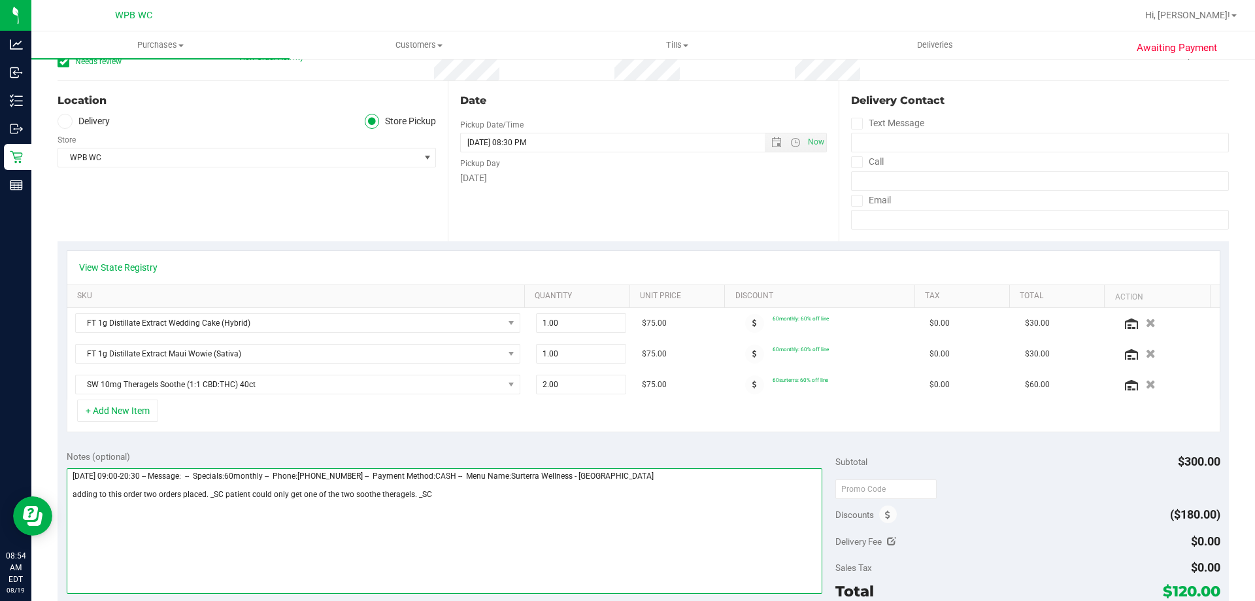
scroll to position [0, 0]
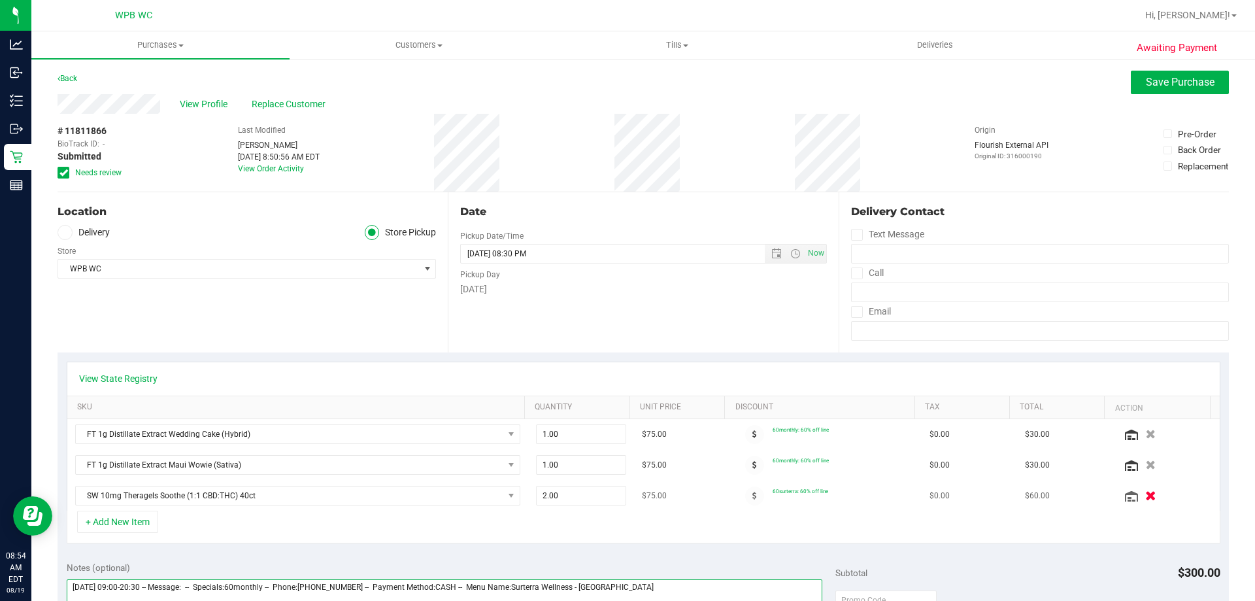
type textarea "[DATE] 09:00-20:30 -- Message: -- Specials:60monthly -- Phone:[PHONE_NUMBER] --…"
click at [906, 498] on icon "button" at bounding box center [1151, 496] width 11 height 10
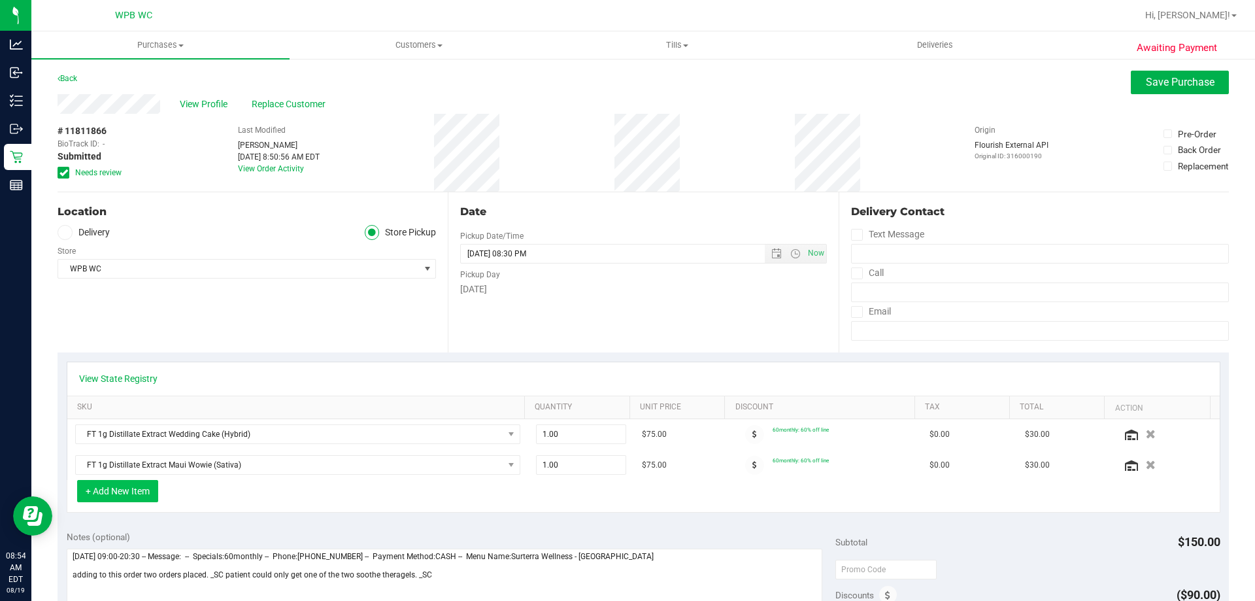
click at [116, 488] on button "+ Add New Item" at bounding box center [117, 491] width 81 height 22
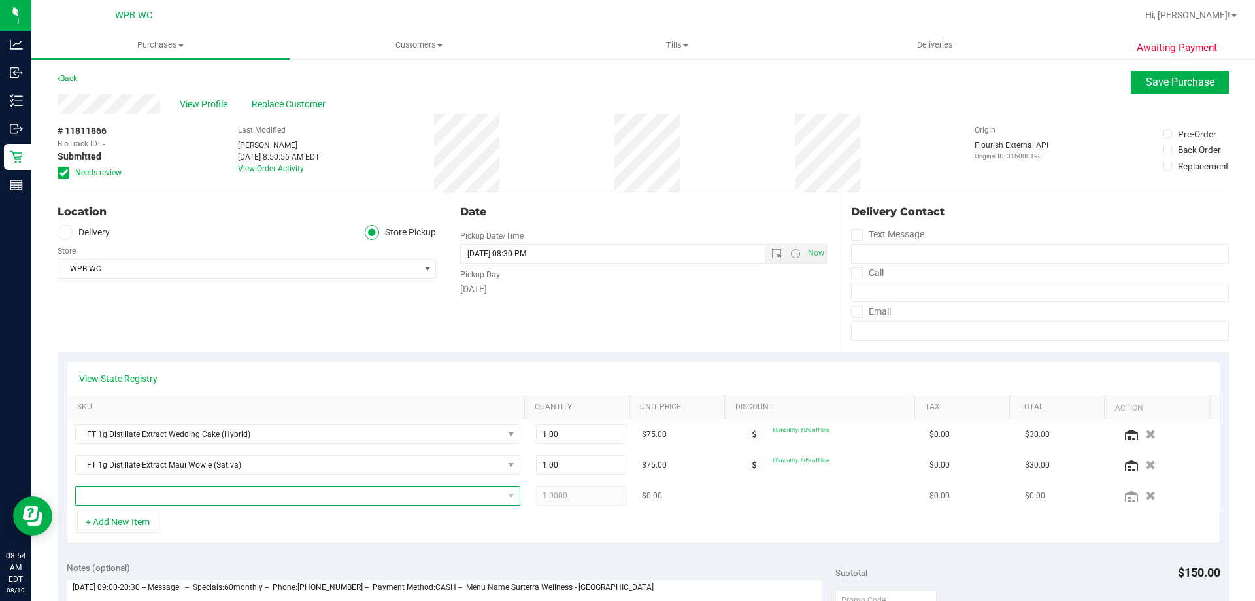
drag, startPoint x: 125, startPoint y: 500, endPoint x: 139, endPoint y: 493, distance: 15.2
click at [127, 498] on span "NO DATA FOUND" at bounding box center [290, 495] width 428 height 18
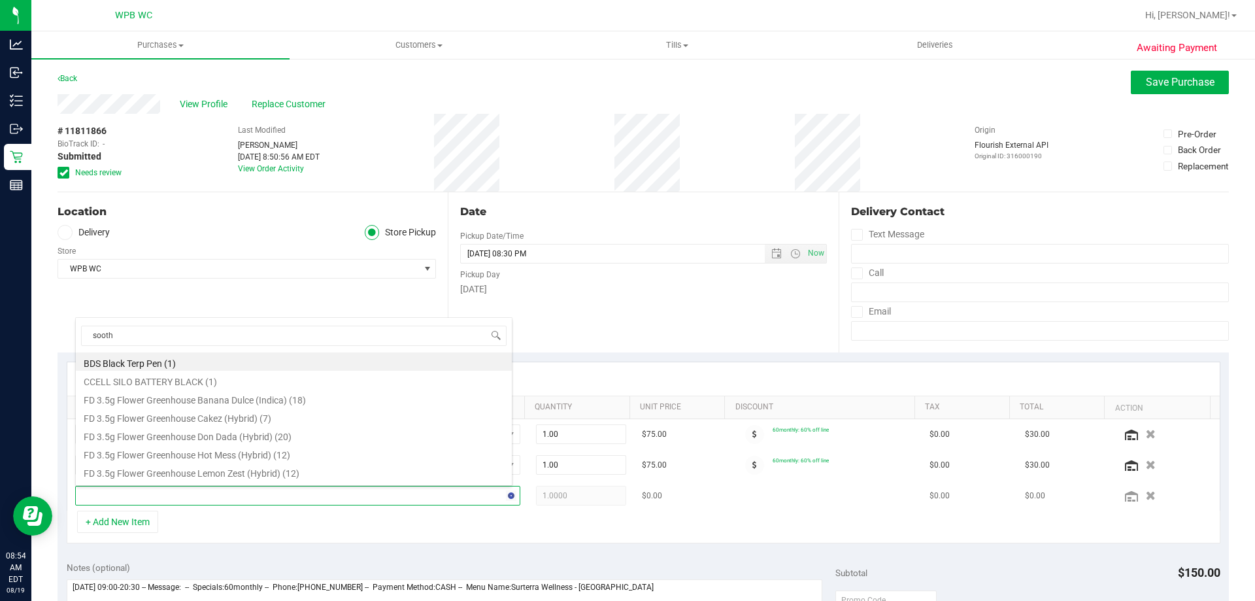
type input "soothe"
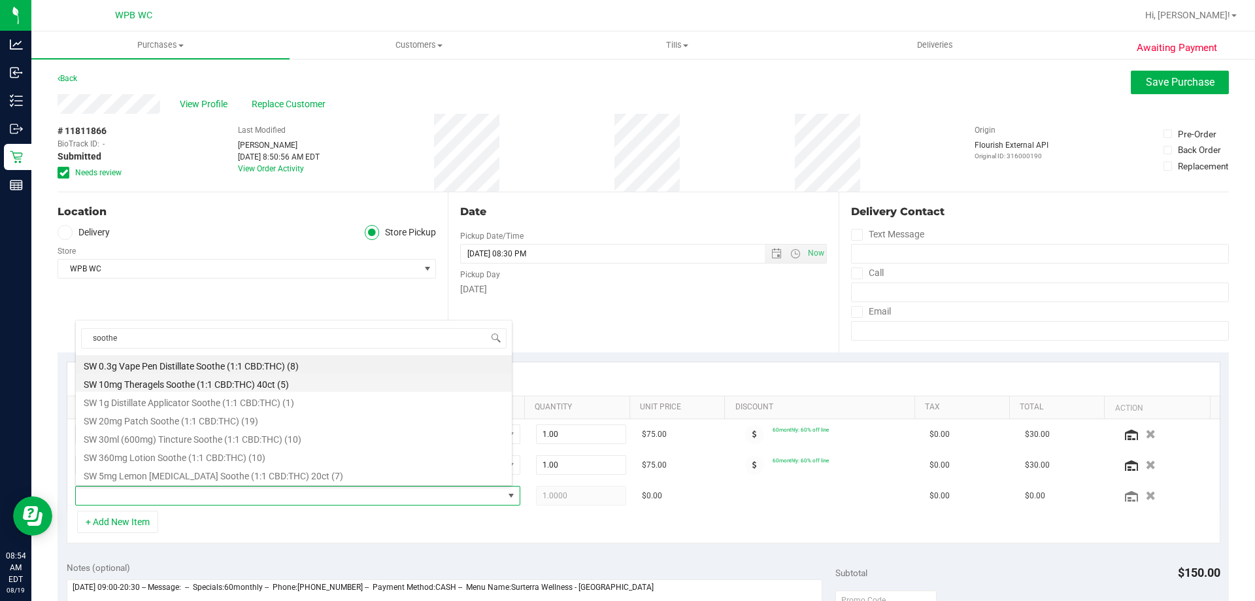
click at [219, 381] on li "SW 10mg Theragels Soothe (1:1 CBD:THC) 40ct (5)" at bounding box center [294, 382] width 436 height 18
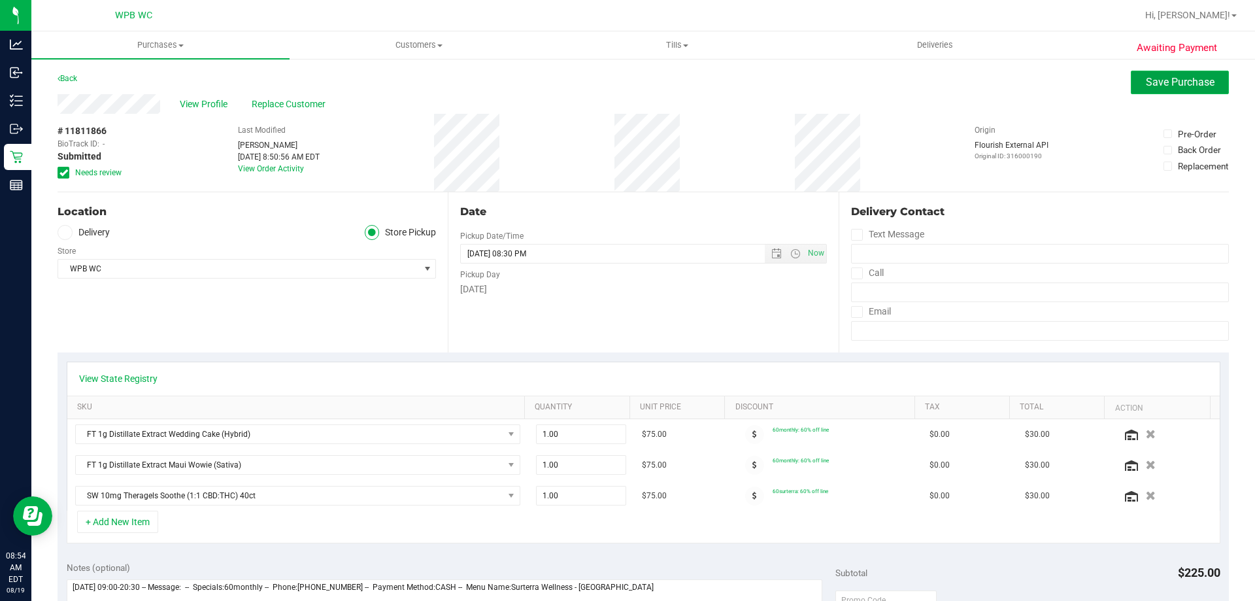
click at [906, 77] on span "Save Purchase" at bounding box center [1180, 82] width 69 height 12
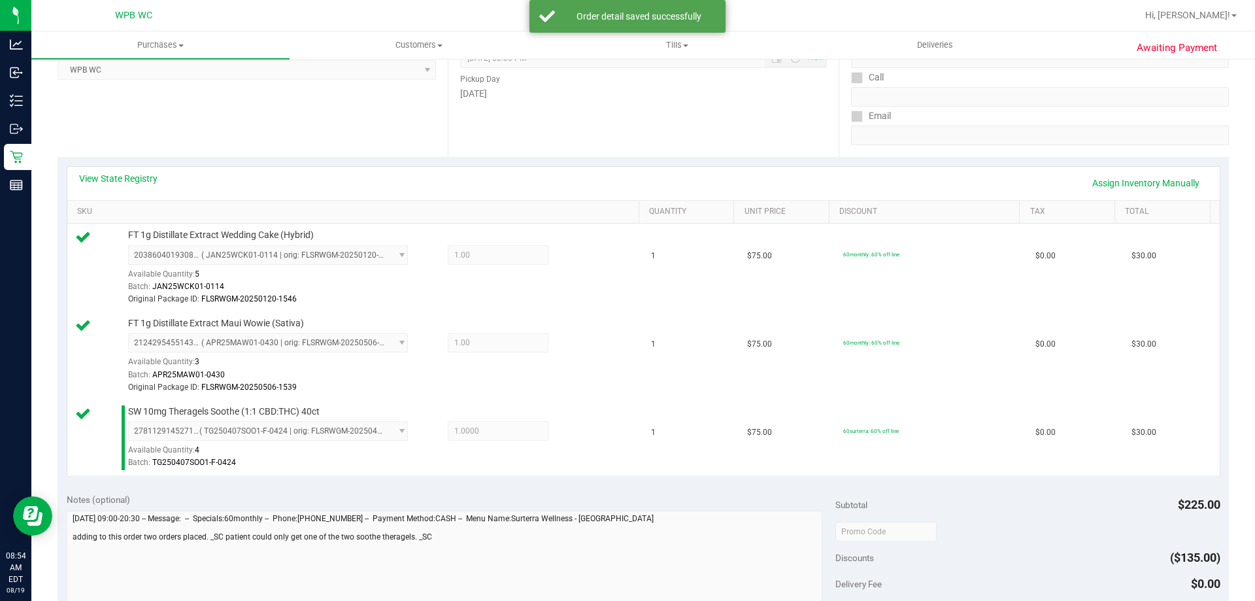
scroll to position [392, 0]
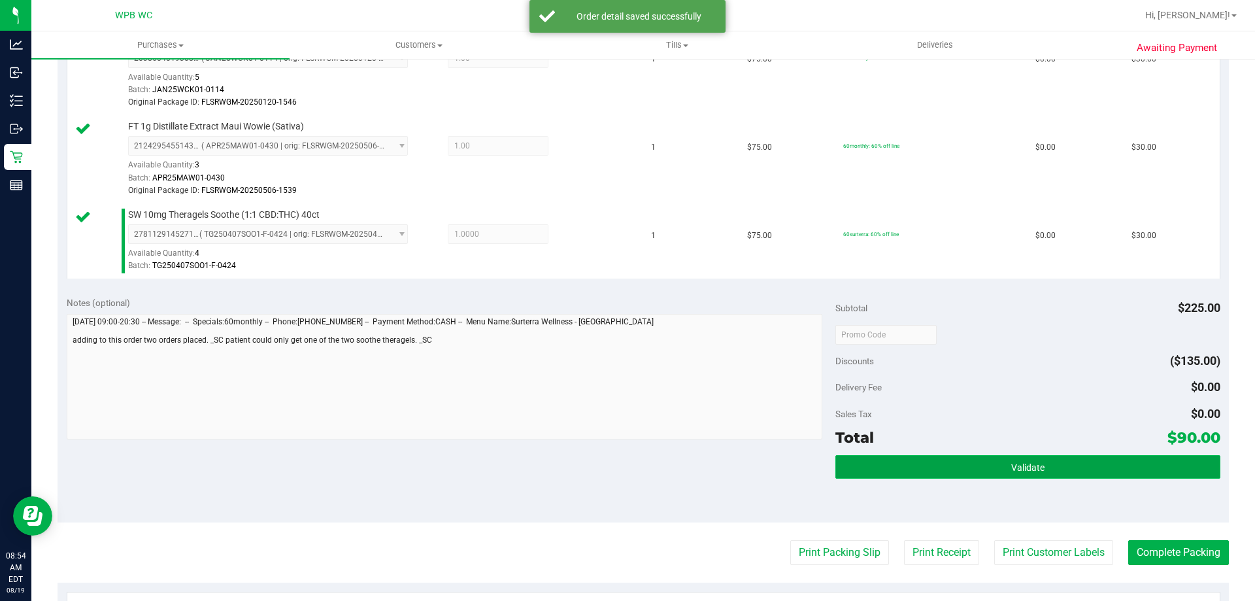
click at [906, 464] on button "Validate" at bounding box center [1028, 467] width 384 height 24
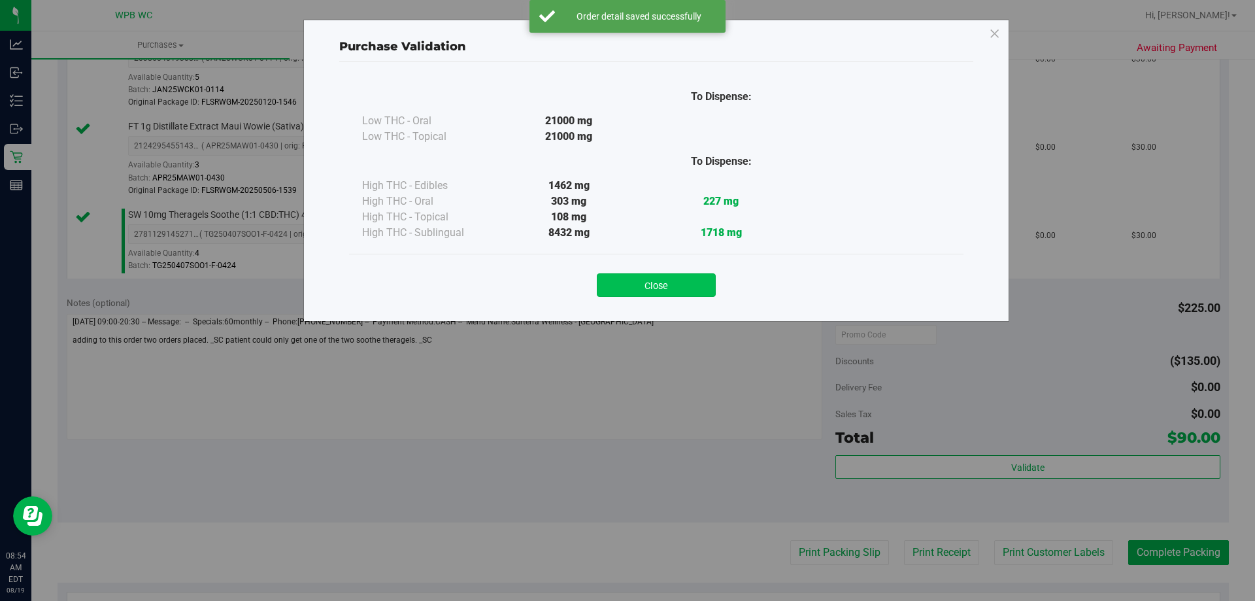
click at [668, 276] on button "Close" at bounding box center [656, 285] width 119 height 24
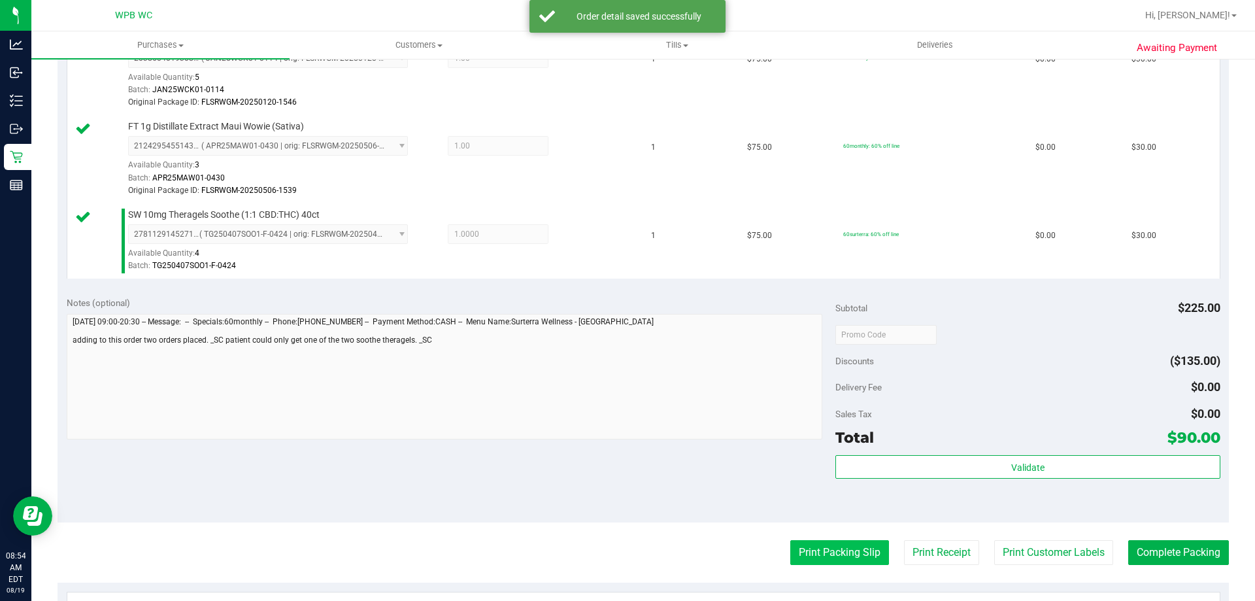
click at [846, 564] on button "Print Packing Slip" at bounding box center [839, 552] width 99 height 25
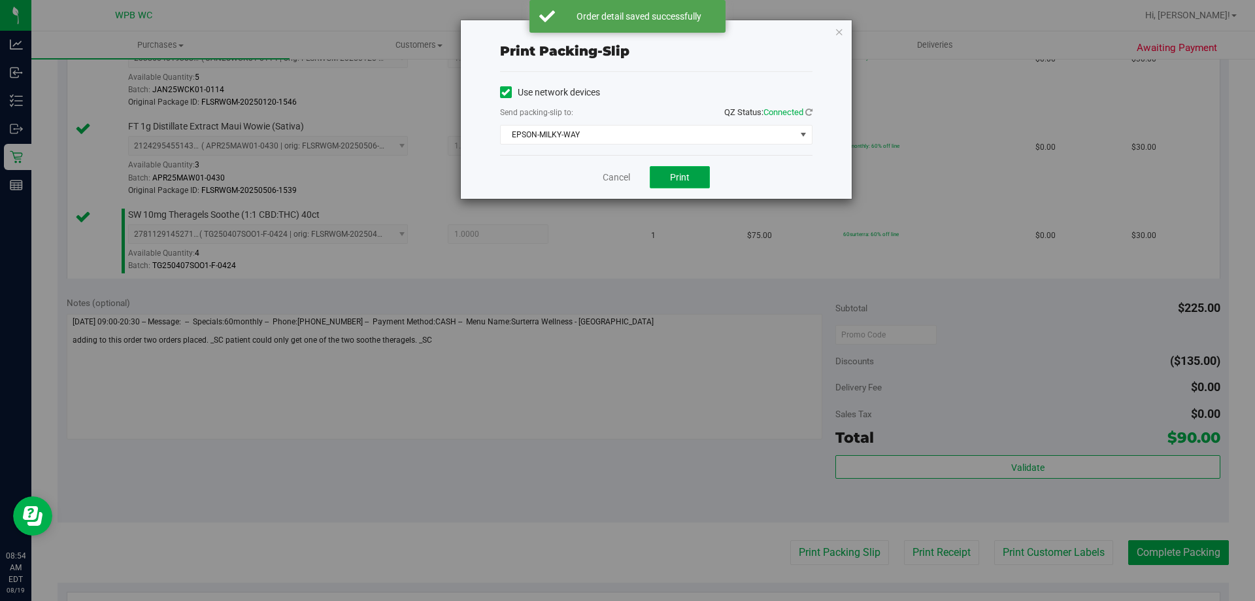
click at [687, 173] on span "Print" at bounding box center [680, 177] width 20 height 10
drag, startPoint x: 654, startPoint y: 137, endPoint x: 648, endPoint y: 141, distance: 8.0
click at [653, 137] on span "EPSON-MILKY-WAY" at bounding box center [648, 135] width 295 height 18
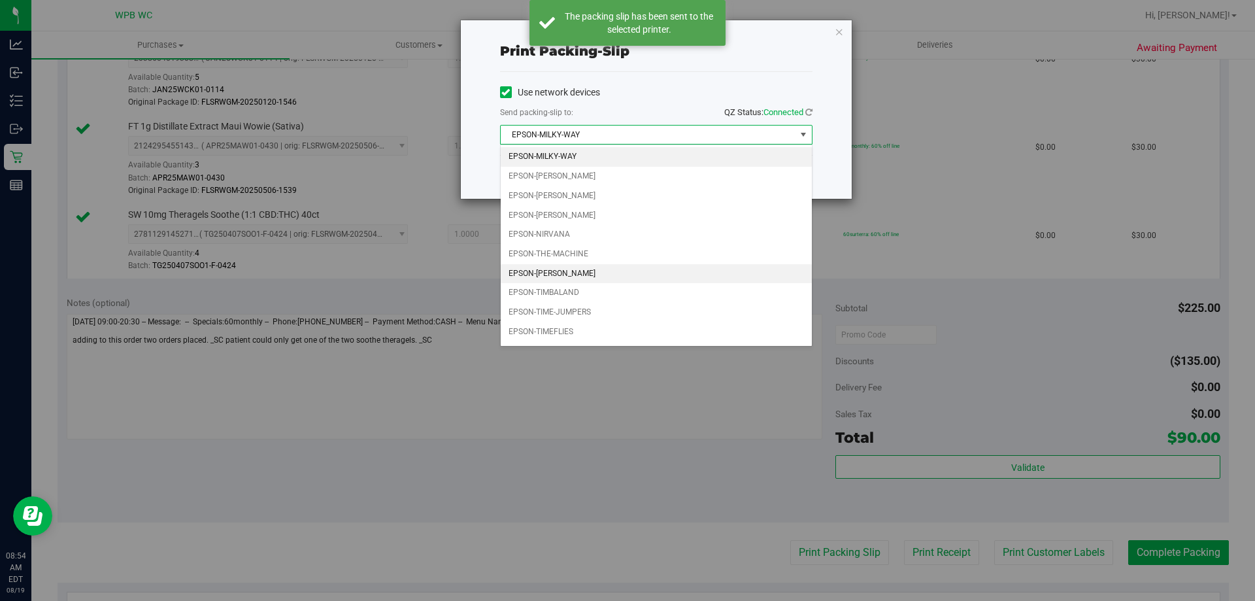
click at [586, 275] on li "EPSON-[PERSON_NAME]" at bounding box center [656, 274] width 311 height 20
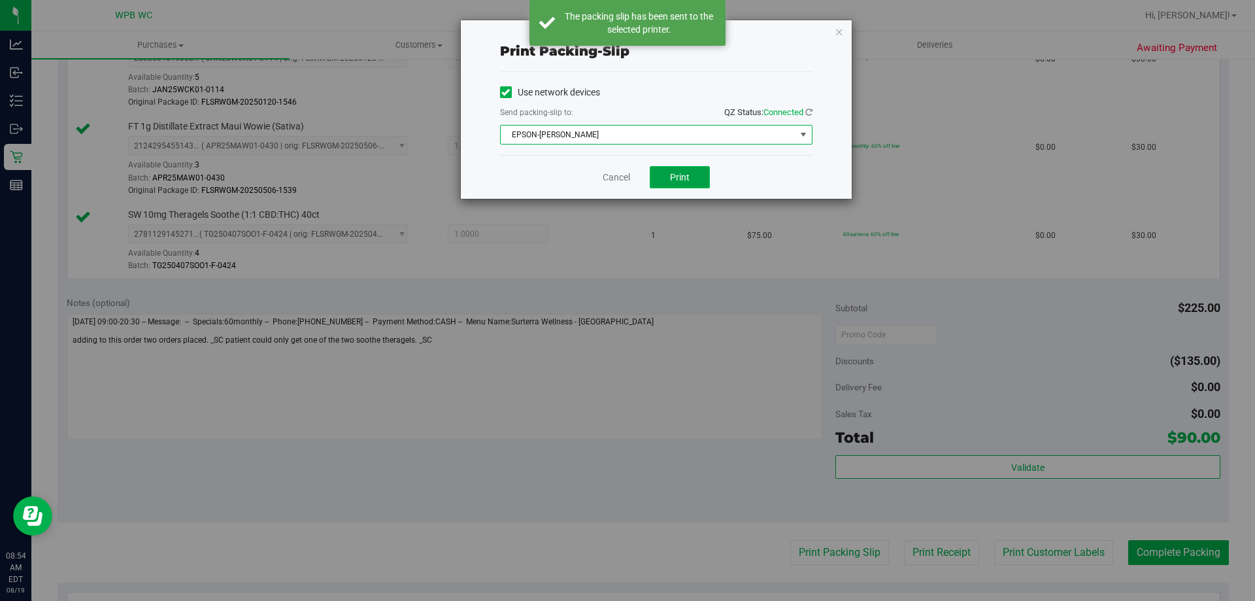
click at [659, 182] on button "Print" at bounding box center [680, 177] width 60 height 22
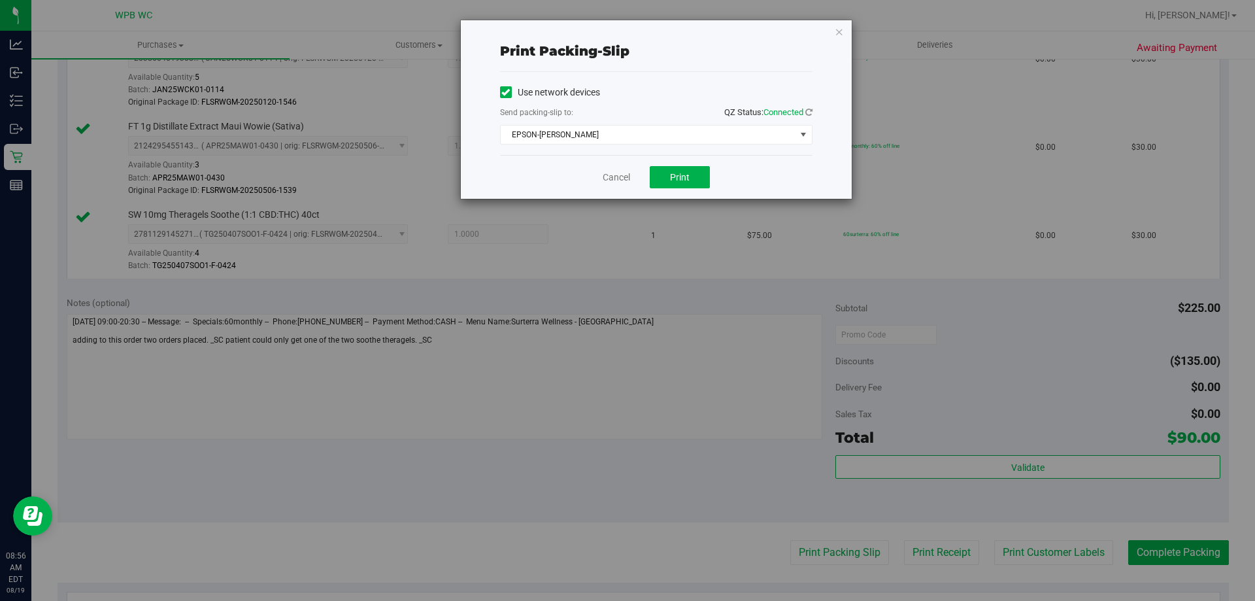
drag, startPoint x: 267, startPoint y: 413, endPoint x: 566, endPoint y: 413, distance: 299.5
click at [269, 413] on div "Print packing-slip Use network devices Send packing-slip to: QZ Status: Connect…" at bounding box center [632, 300] width 1265 height 601
click at [617, 171] on link "Cancel" at bounding box center [616, 178] width 27 height 14
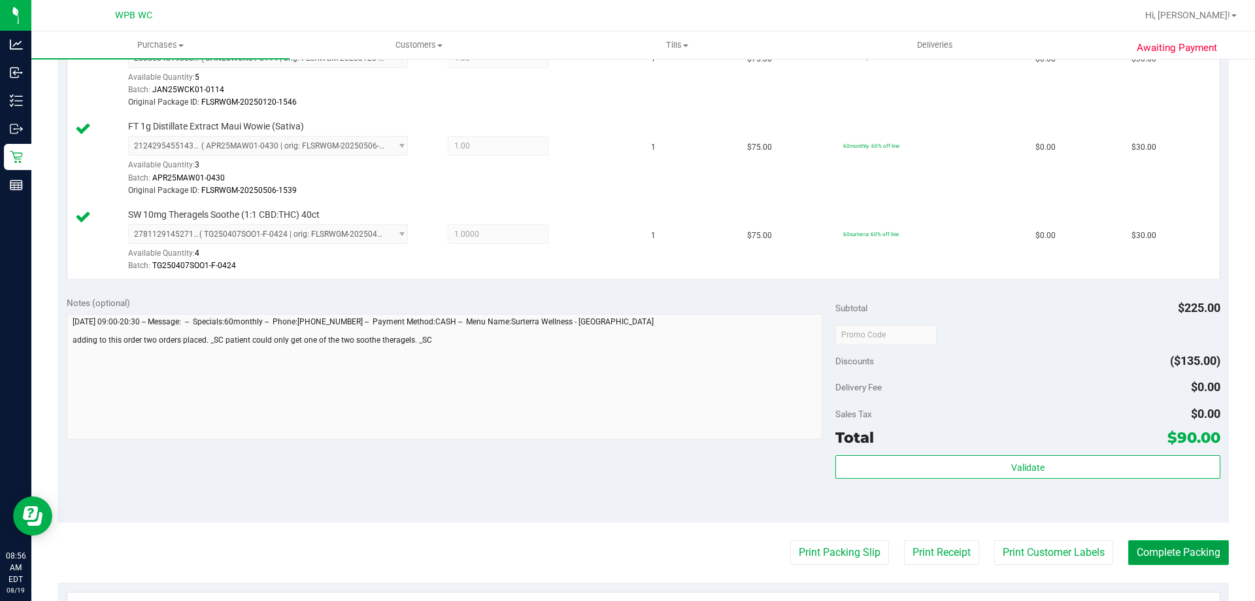
click at [906, 561] on button "Complete Packing" at bounding box center [1179, 552] width 101 height 25
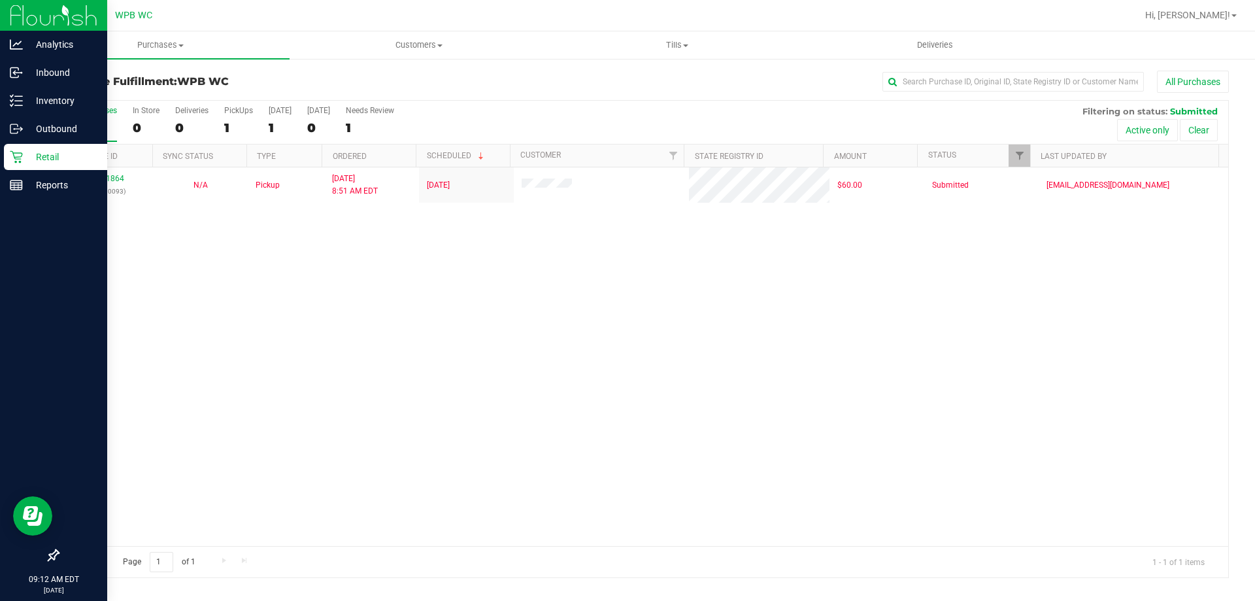
click at [35, 160] on p "Retail" at bounding box center [62, 157] width 78 height 16
